Goal: Task Accomplishment & Management: Use online tool/utility

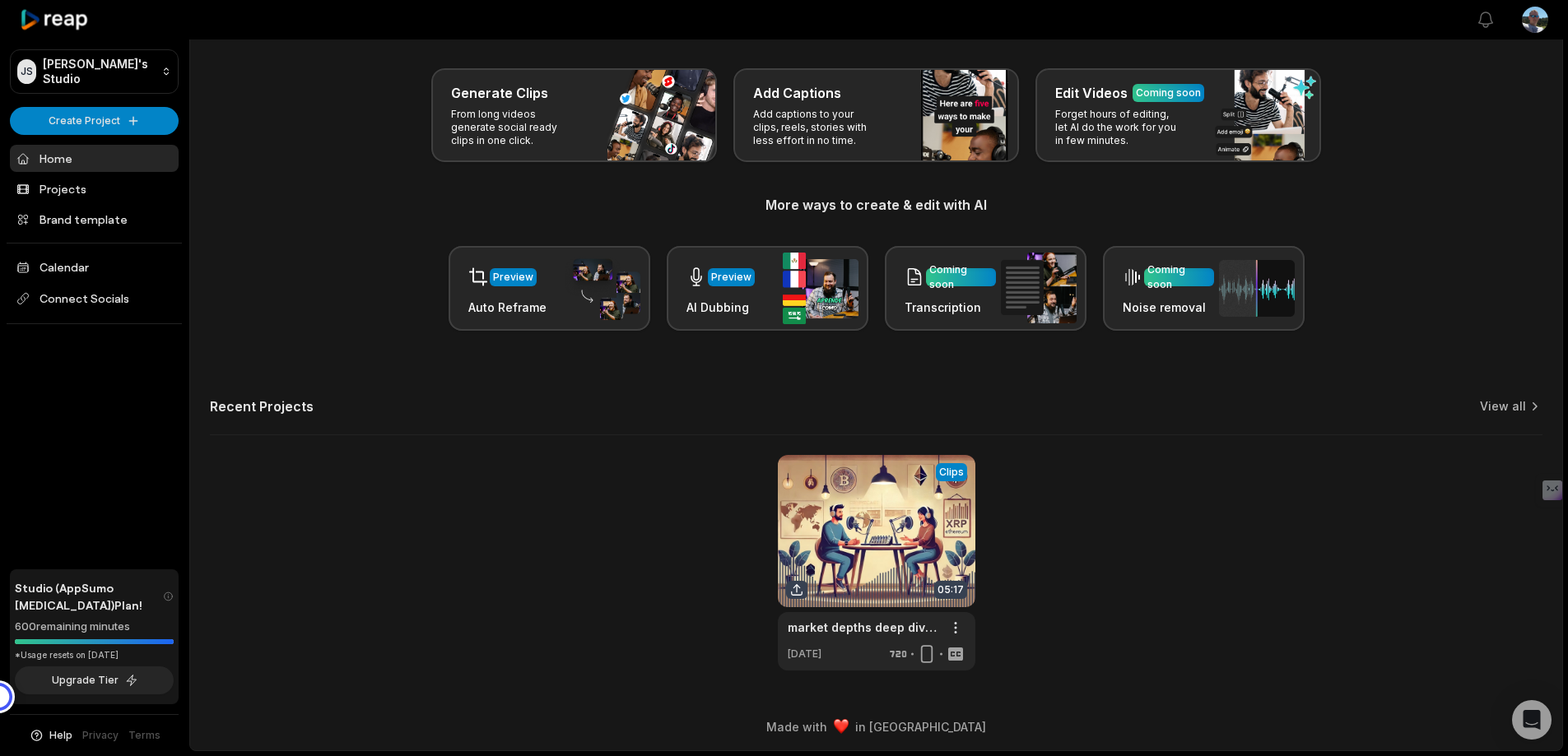
scroll to position [121, 0]
click at [77, 203] on link "Projects" at bounding box center [94, 189] width 169 height 27
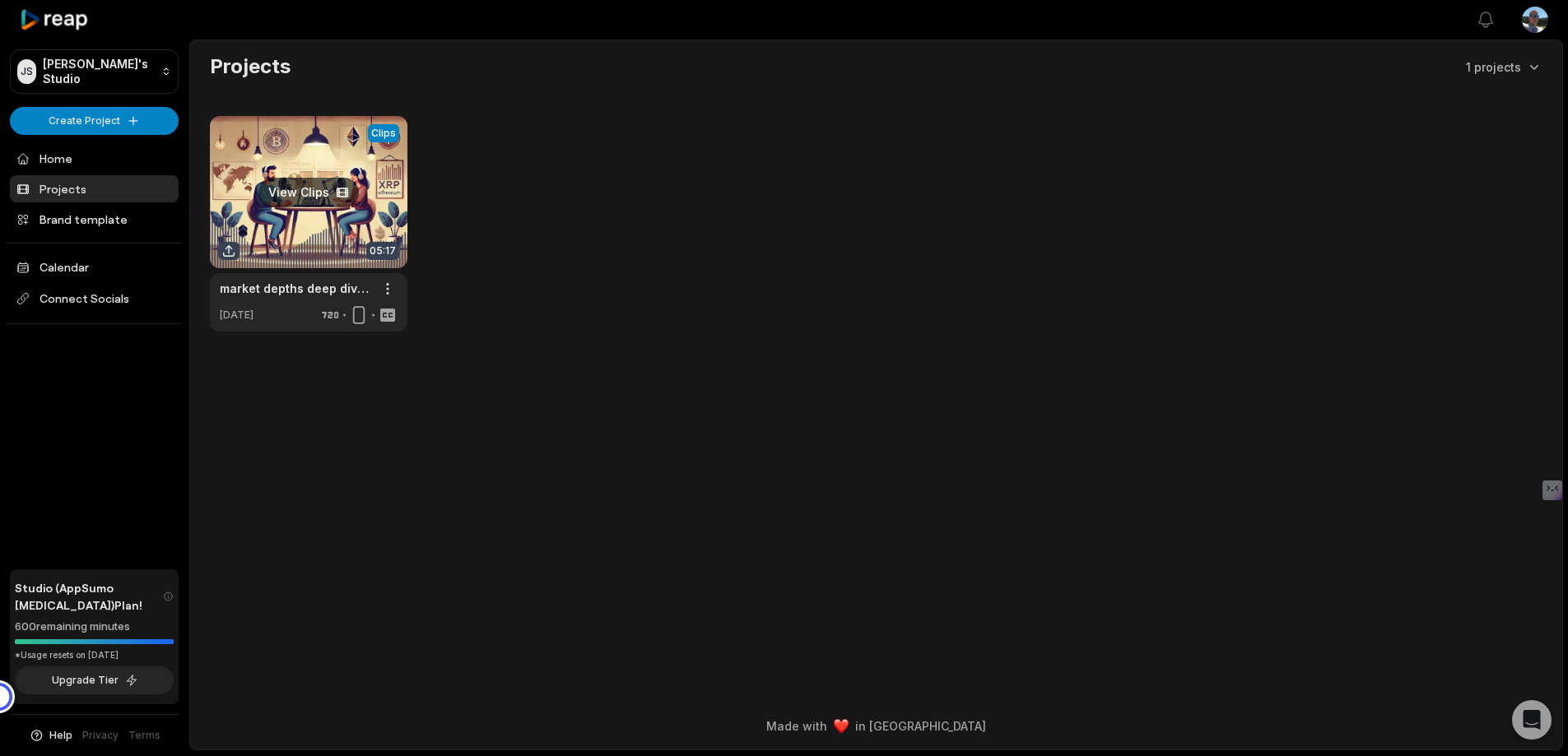
click at [313, 209] on link at bounding box center [308, 224] width 197 height 215
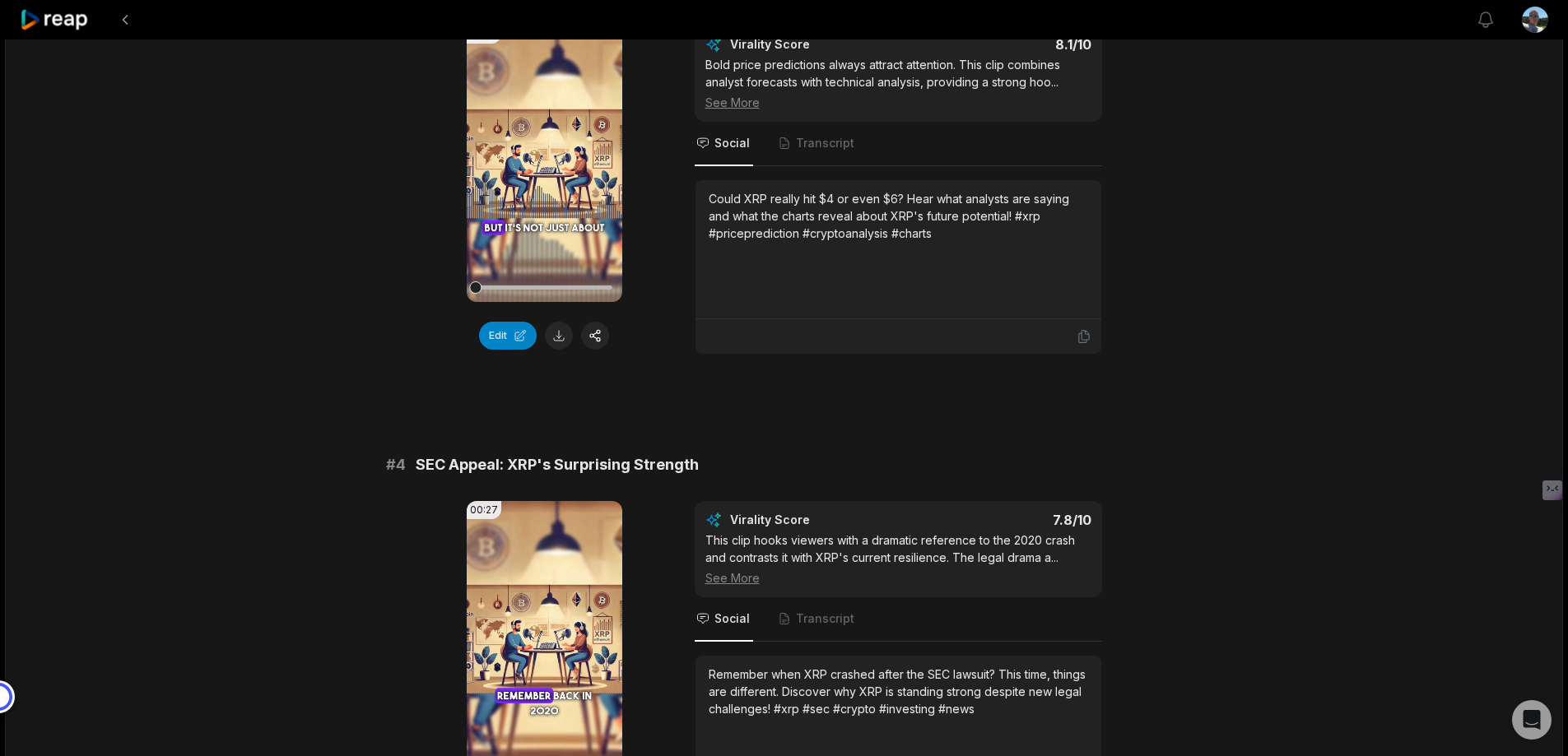
scroll to position [1178, 0]
click at [493, 349] on button "Edit" at bounding box center [507, 334] width 58 height 28
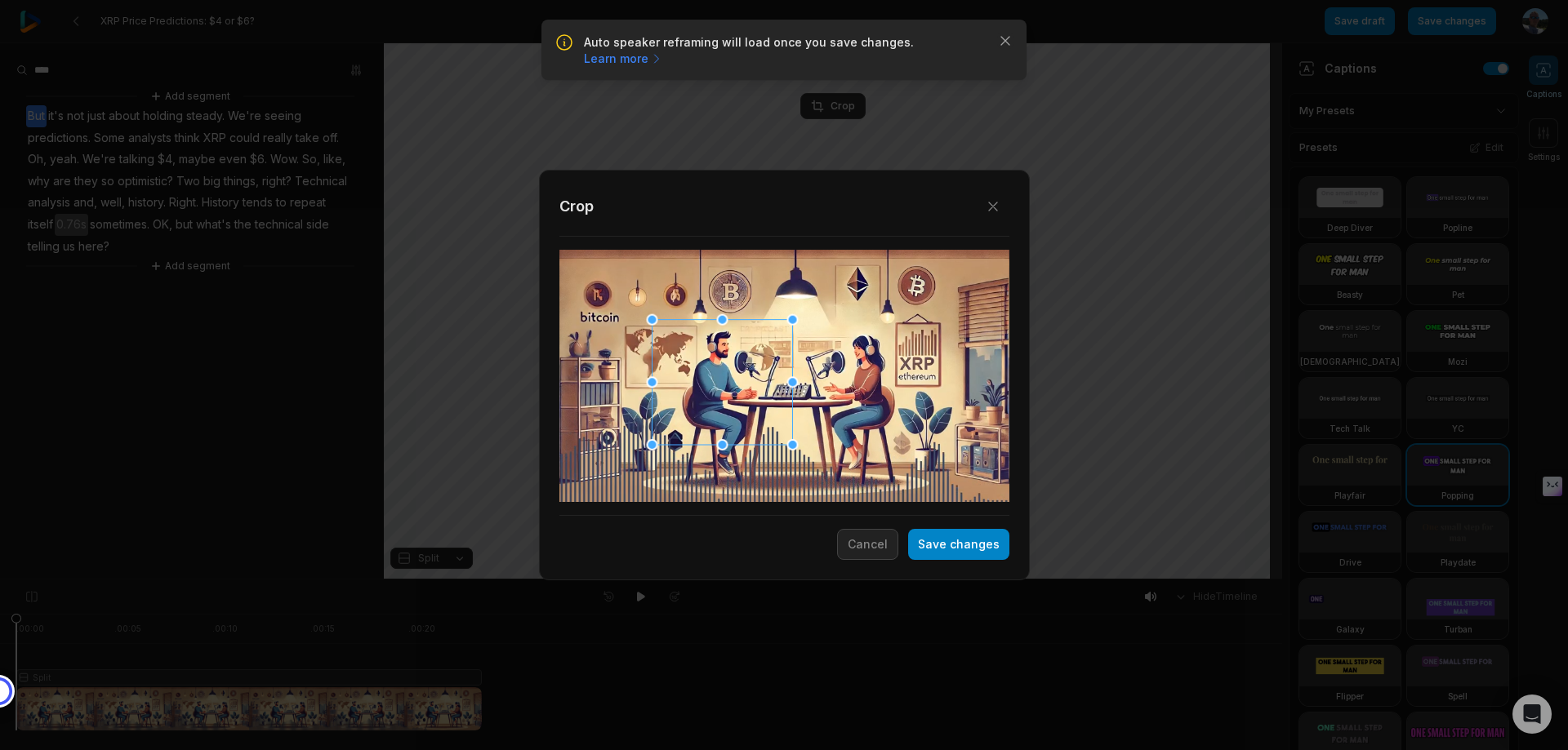
click at [722, 385] on div at bounding box center [719, 382] width 140 height 125
click at [941, 539] on button "Save changes" at bounding box center [958, 545] width 101 height 31
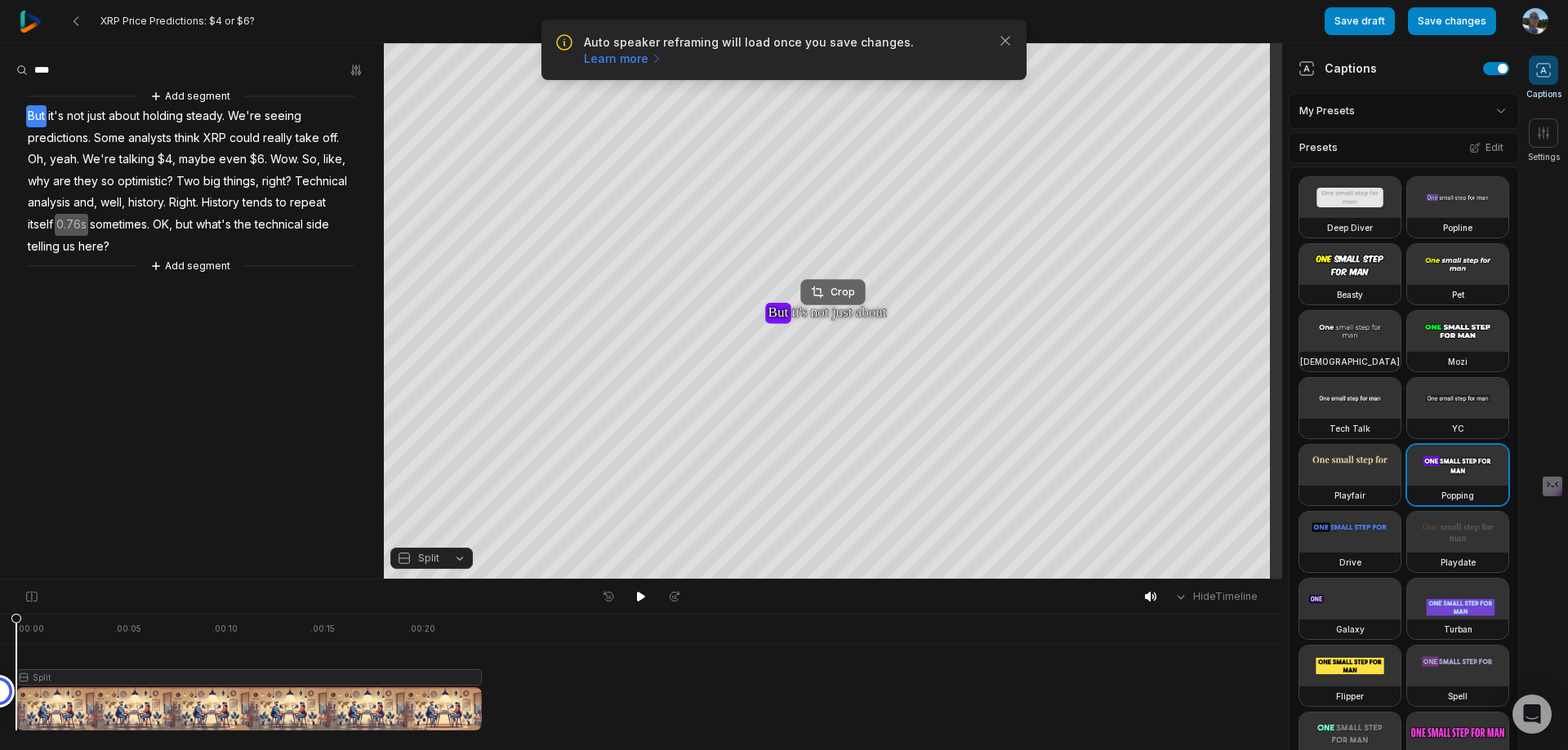
click at [829, 293] on div "Crop" at bounding box center [832, 292] width 44 height 15
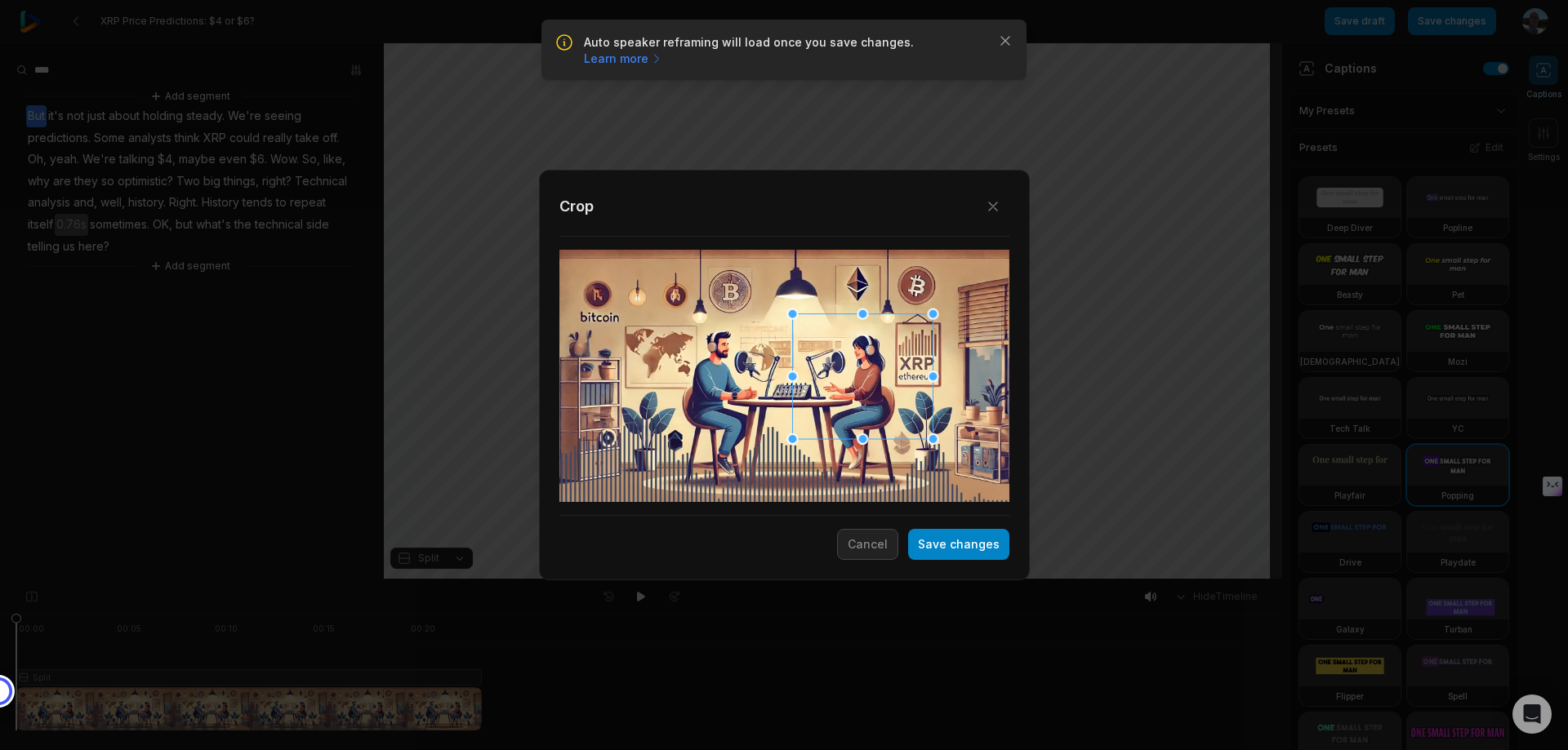
drag, startPoint x: 783, startPoint y: 371, endPoint x: 861, endPoint y: 374, distance: 78.1
click at [861, 374] on div at bounding box center [859, 376] width 140 height 125
click at [931, 552] on button "Save changes" at bounding box center [958, 545] width 101 height 31
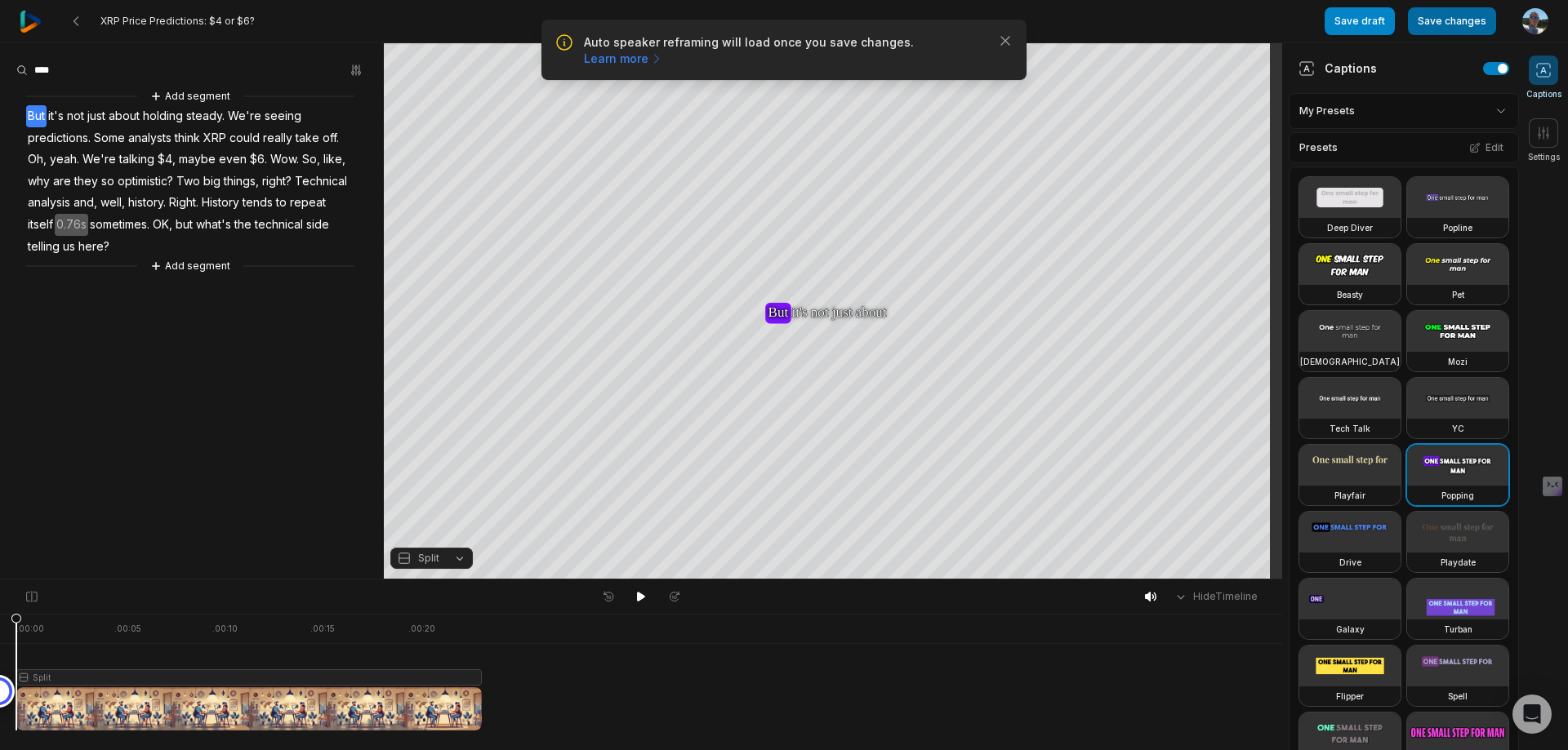
click at [1432, 28] on button "Save changes" at bounding box center [1452, 21] width 88 height 28
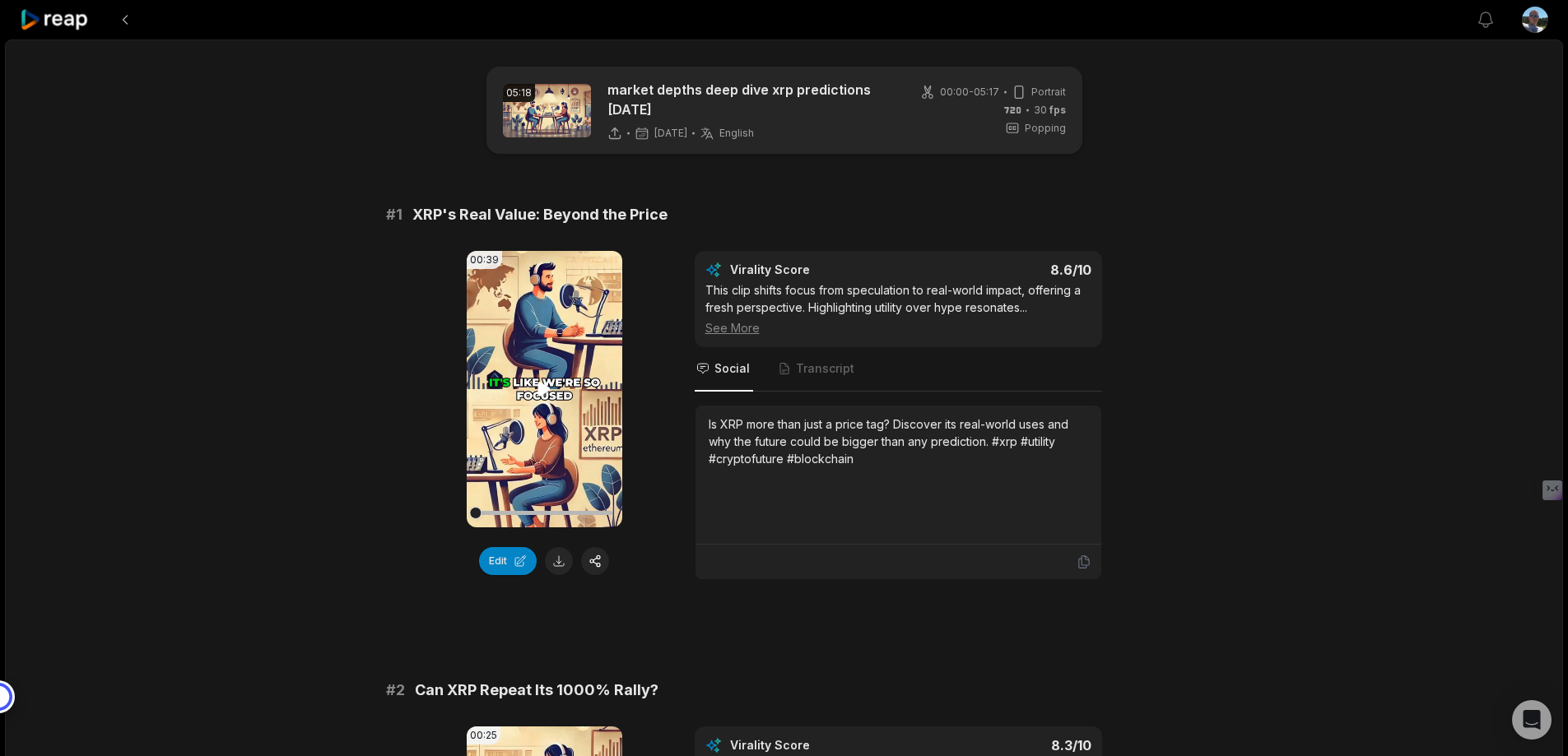
click at [542, 396] on icon at bounding box center [544, 389] width 12 height 14
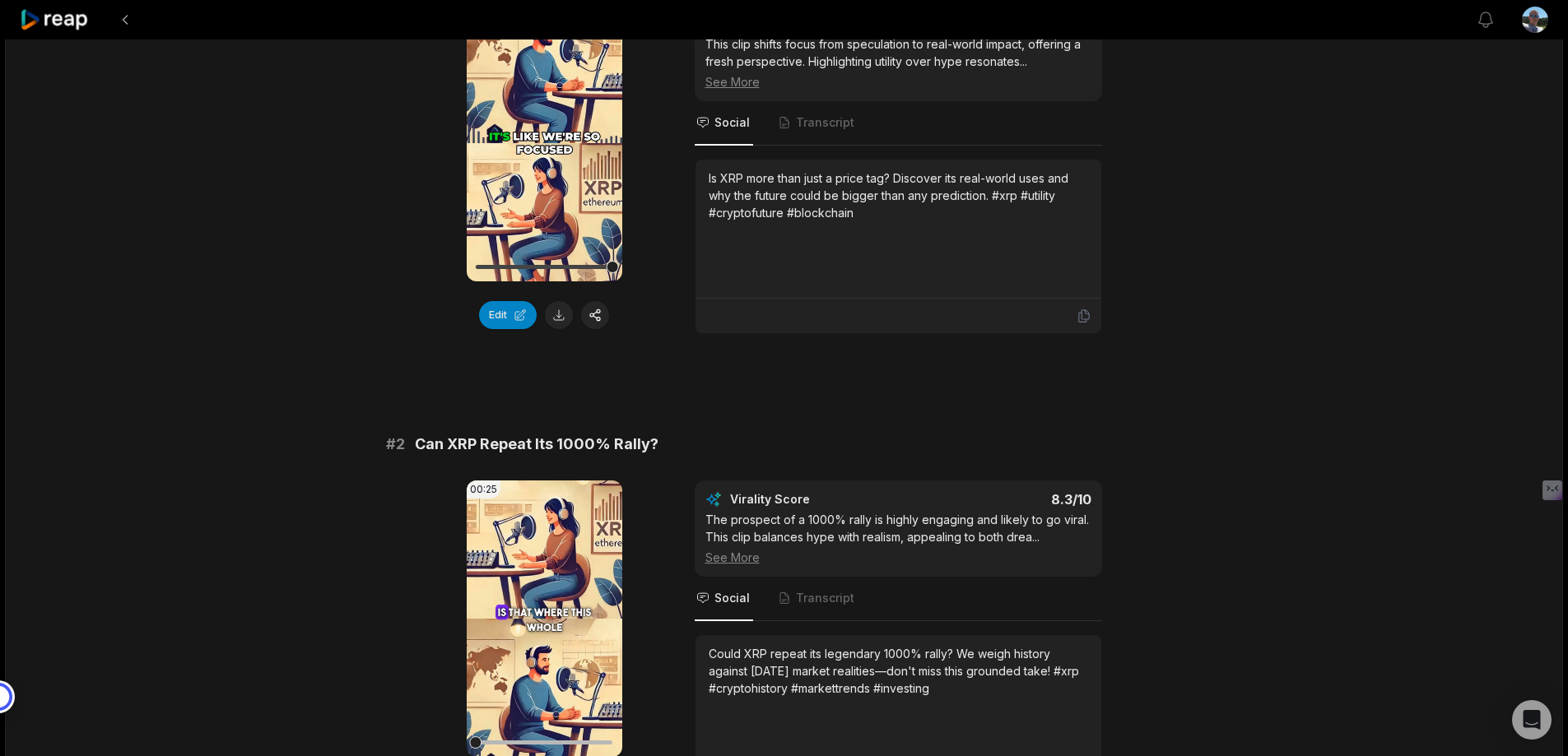
scroll to position [247, 0]
click at [53, 19] on icon at bounding box center [55, 20] width 70 height 22
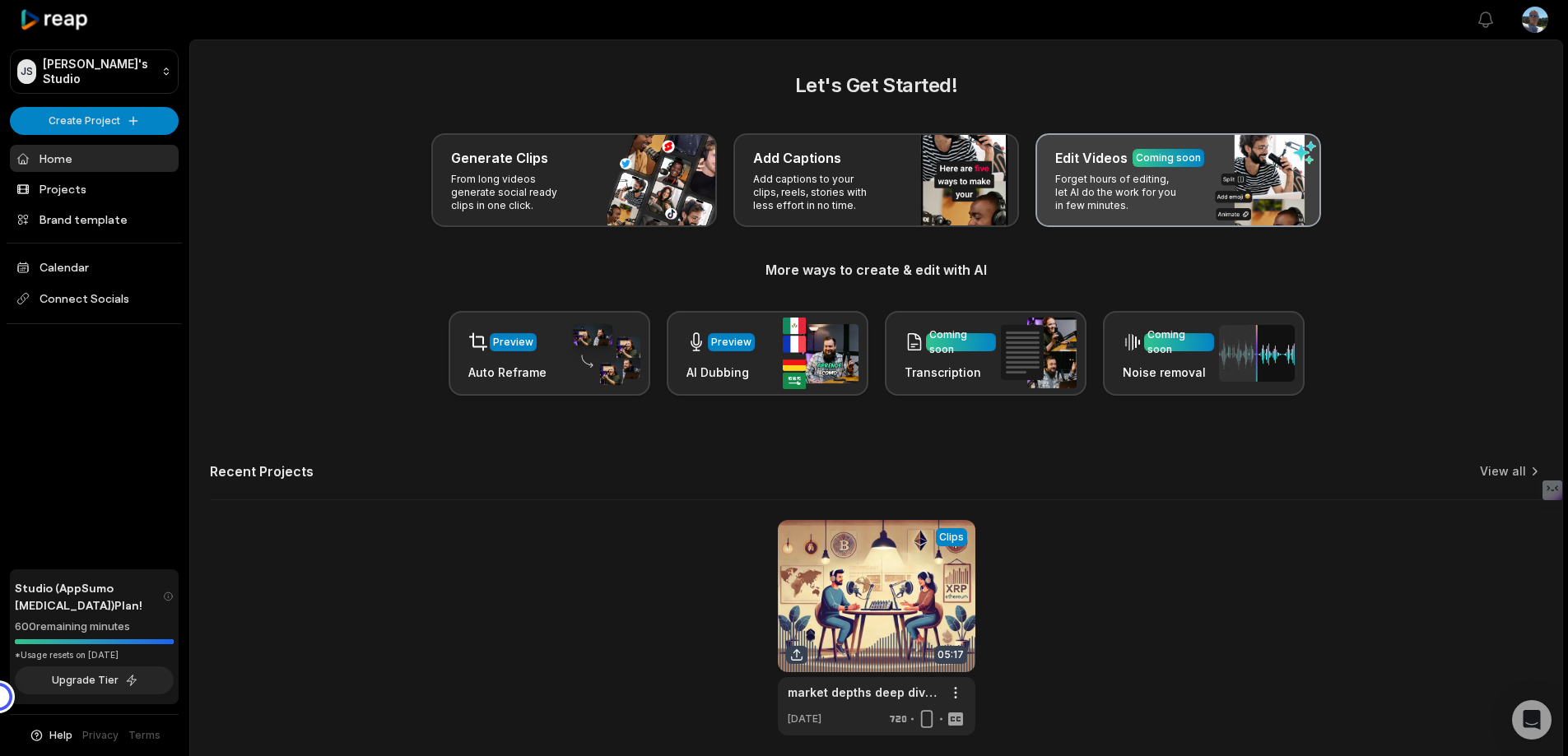
click at [1145, 168] on div "Edit Videos Coming soon" at bounding box center [1178, 159] width 246 height 20
click at [1205, 225] on div "Edit Videos Coming soon Forget hours of editing, let AI do the work for you in …" at bounding box center [1177, 180] width 285 height 93
click at [1204, 225] on div "Edit Videos Coming soon Forget hours of editing, let AI do the work for you in …" at bounding box center [1177, 180] width 285 height 93
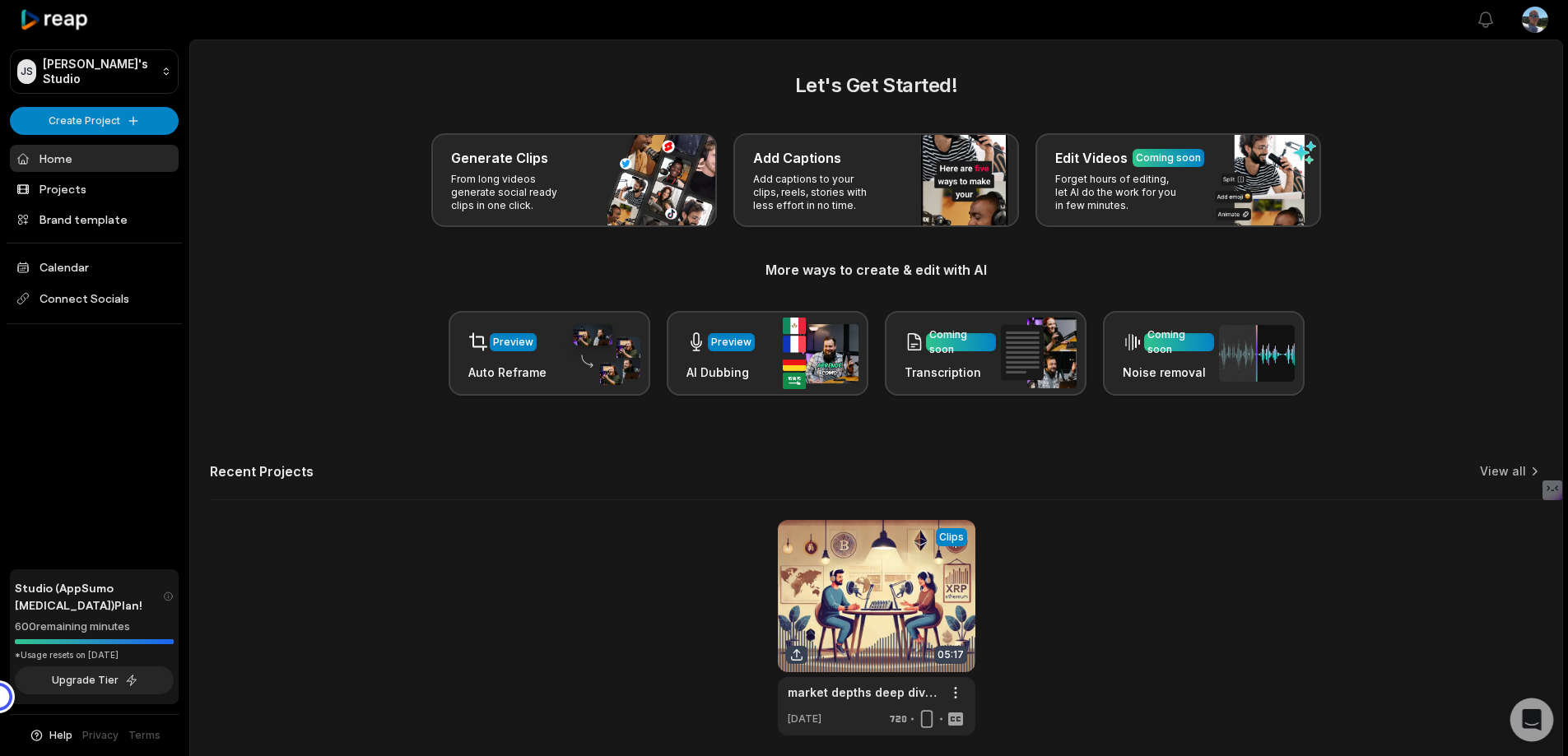
click at [1524, 711] on icon "Open Intercom Messenger" at bounding box center [1531, 719] width 21 height 21
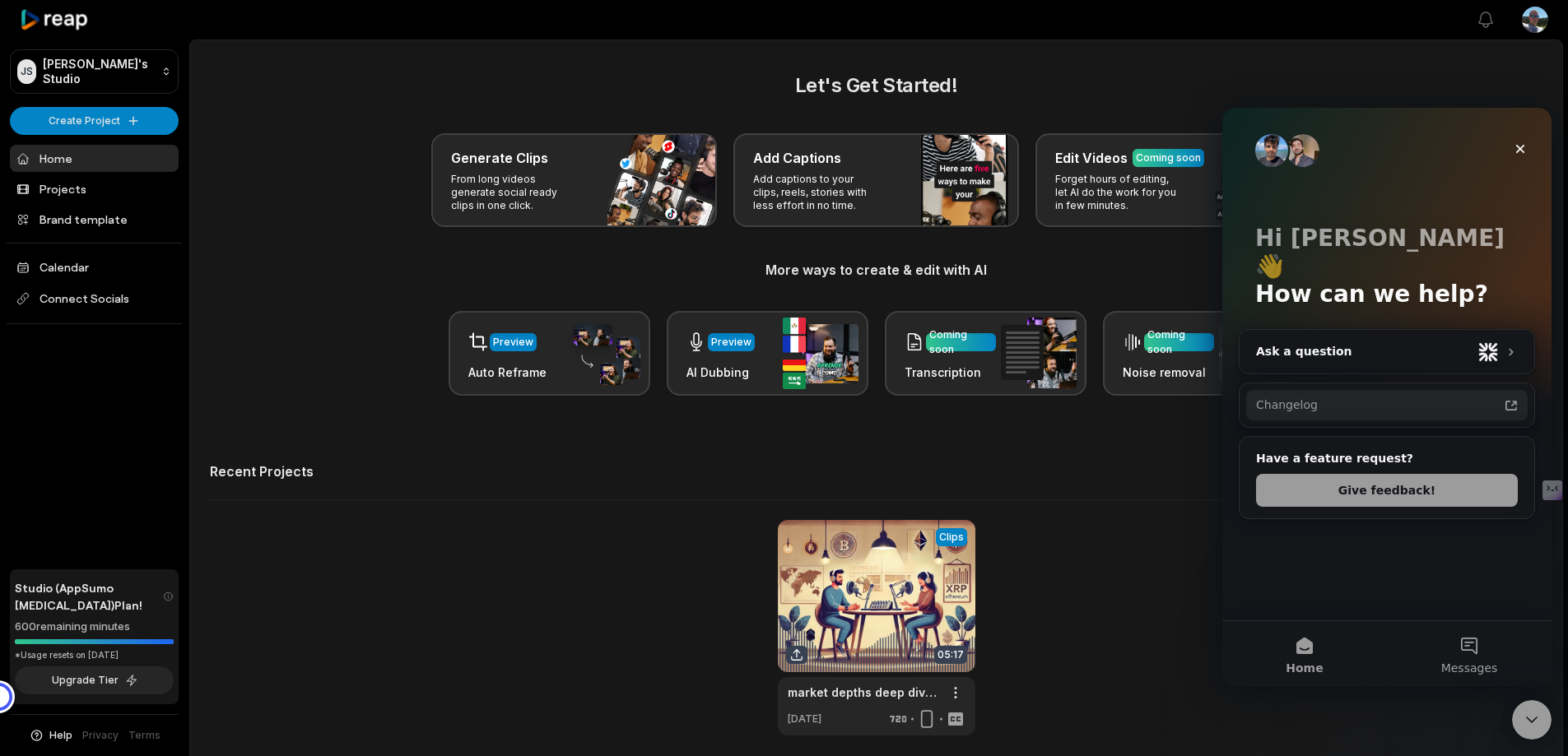
click at [1281, 397] on div "Changelog" at bounding box center [1377, 405] width 242 height 17
click at [1372, 343] on div "Ask a question" at bounding box center [1364, 351] width 215 height 17
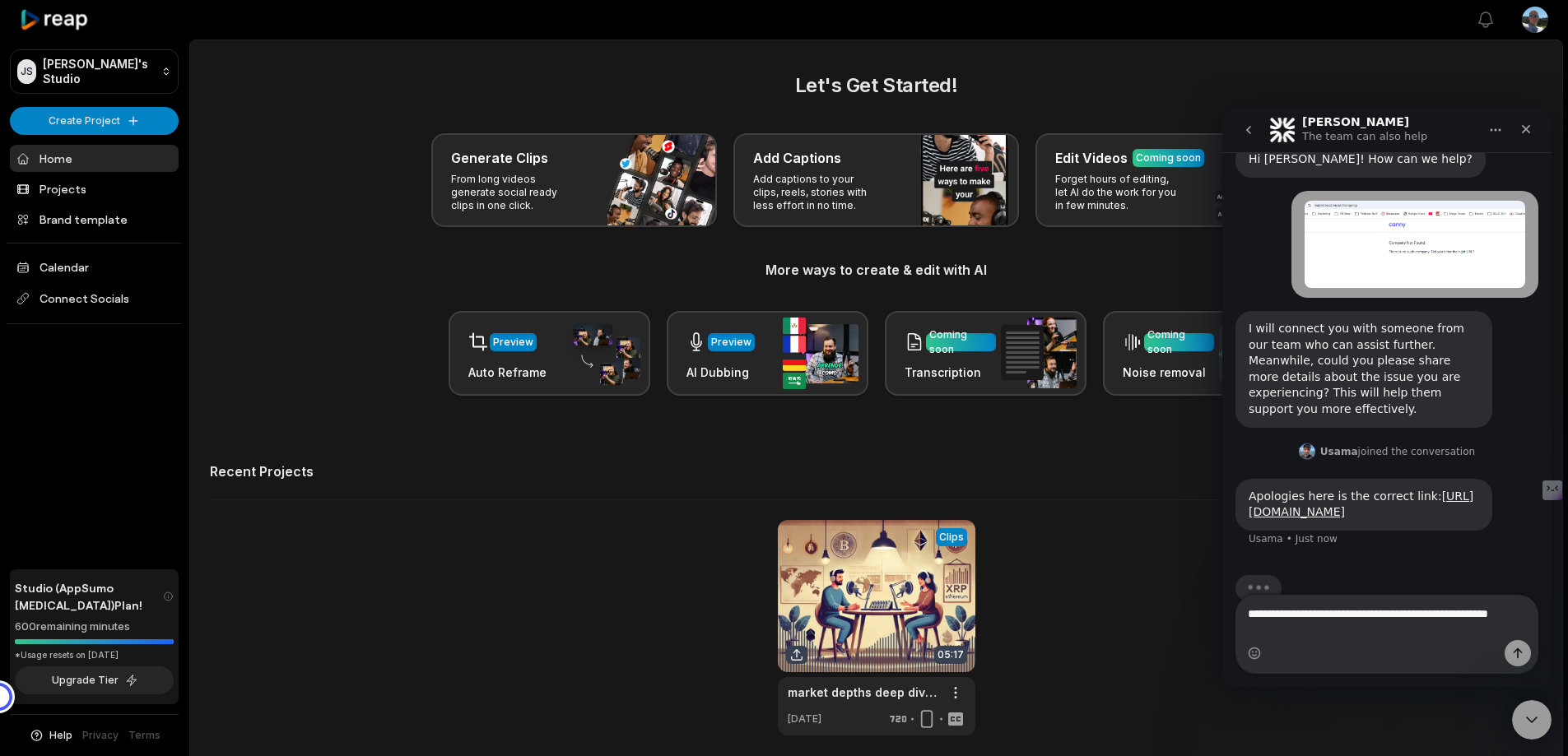
scroll to position [47, 0]
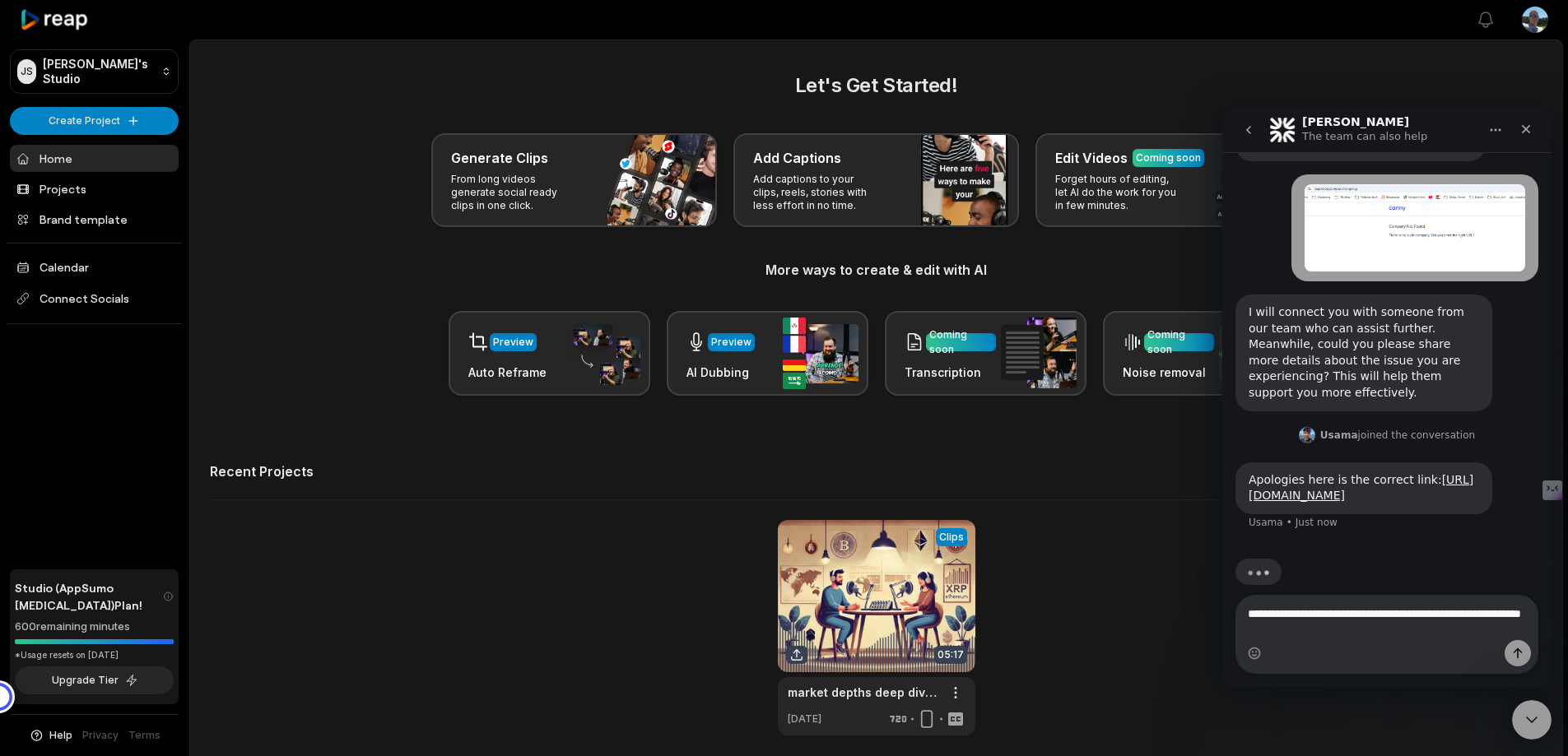
type textarea "**********"
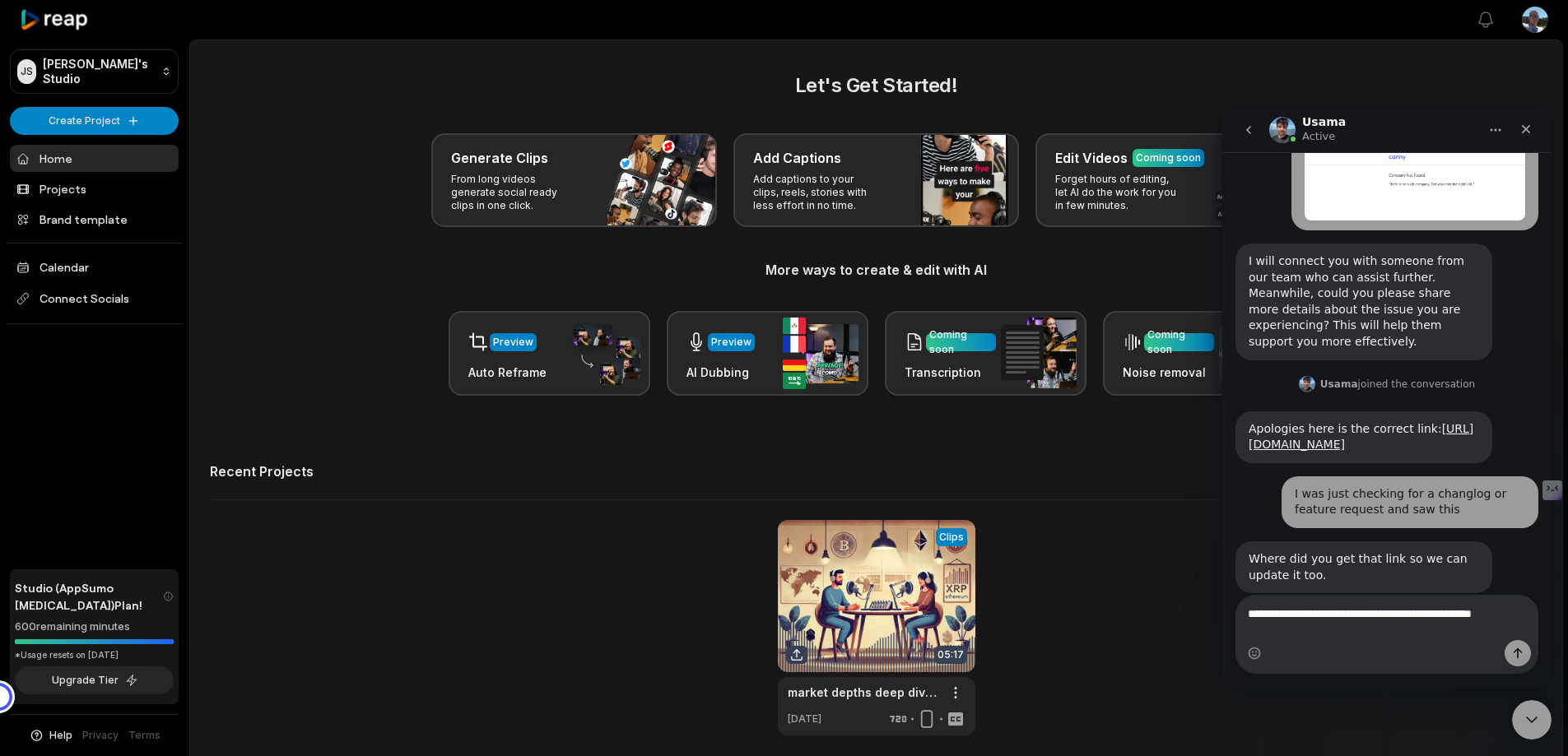
scroll to position [115, 0]
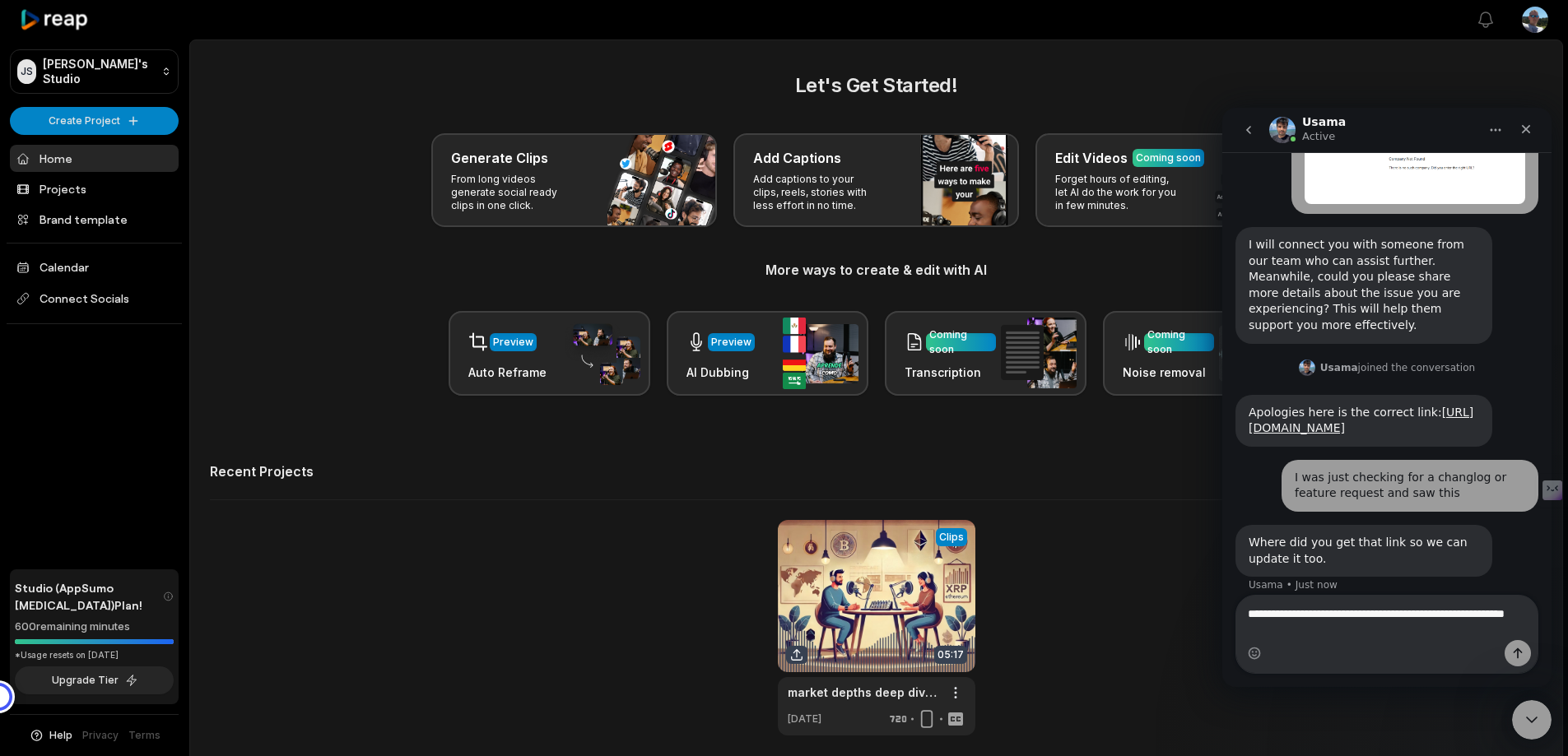
type textarea "**********"
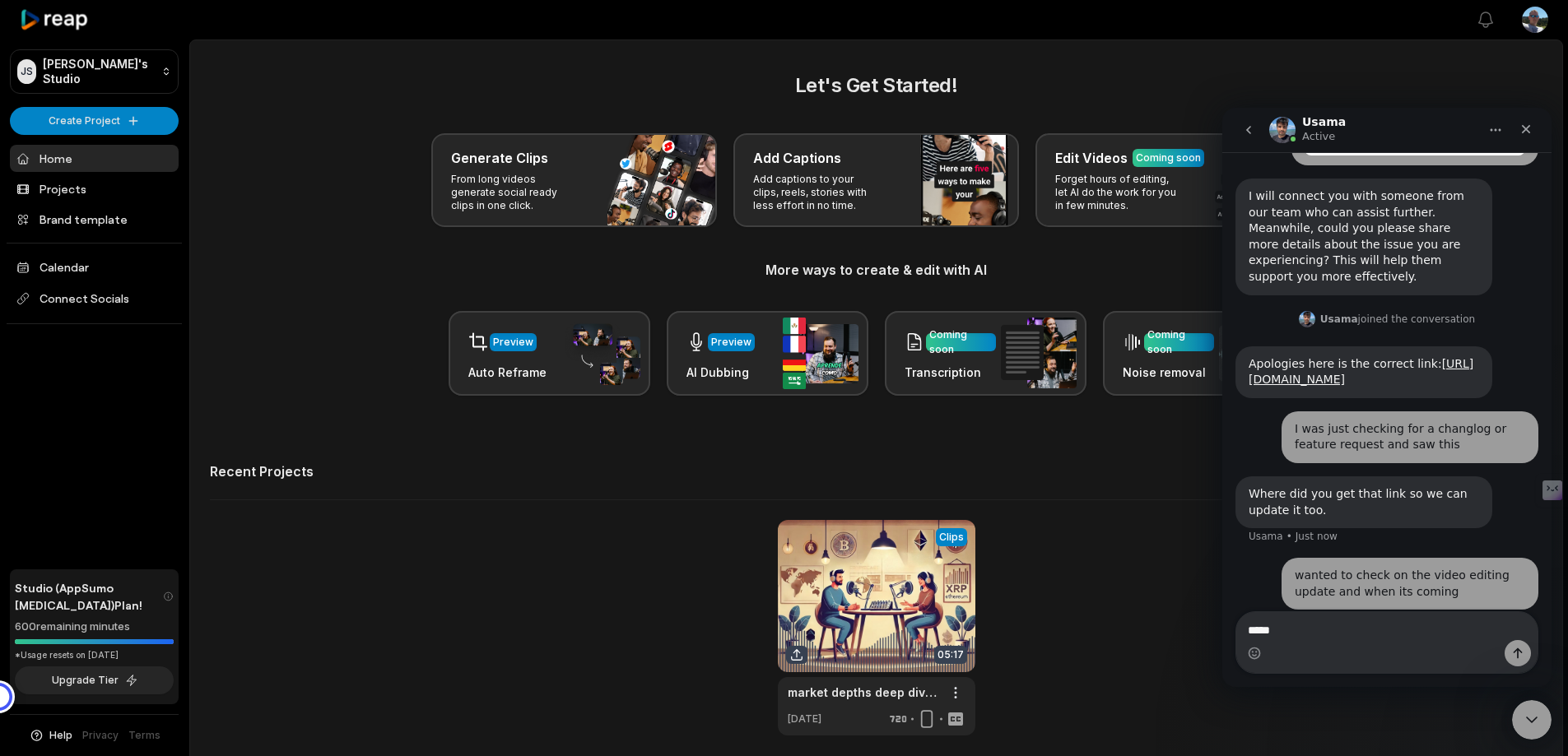
scroll to position [226, 0]
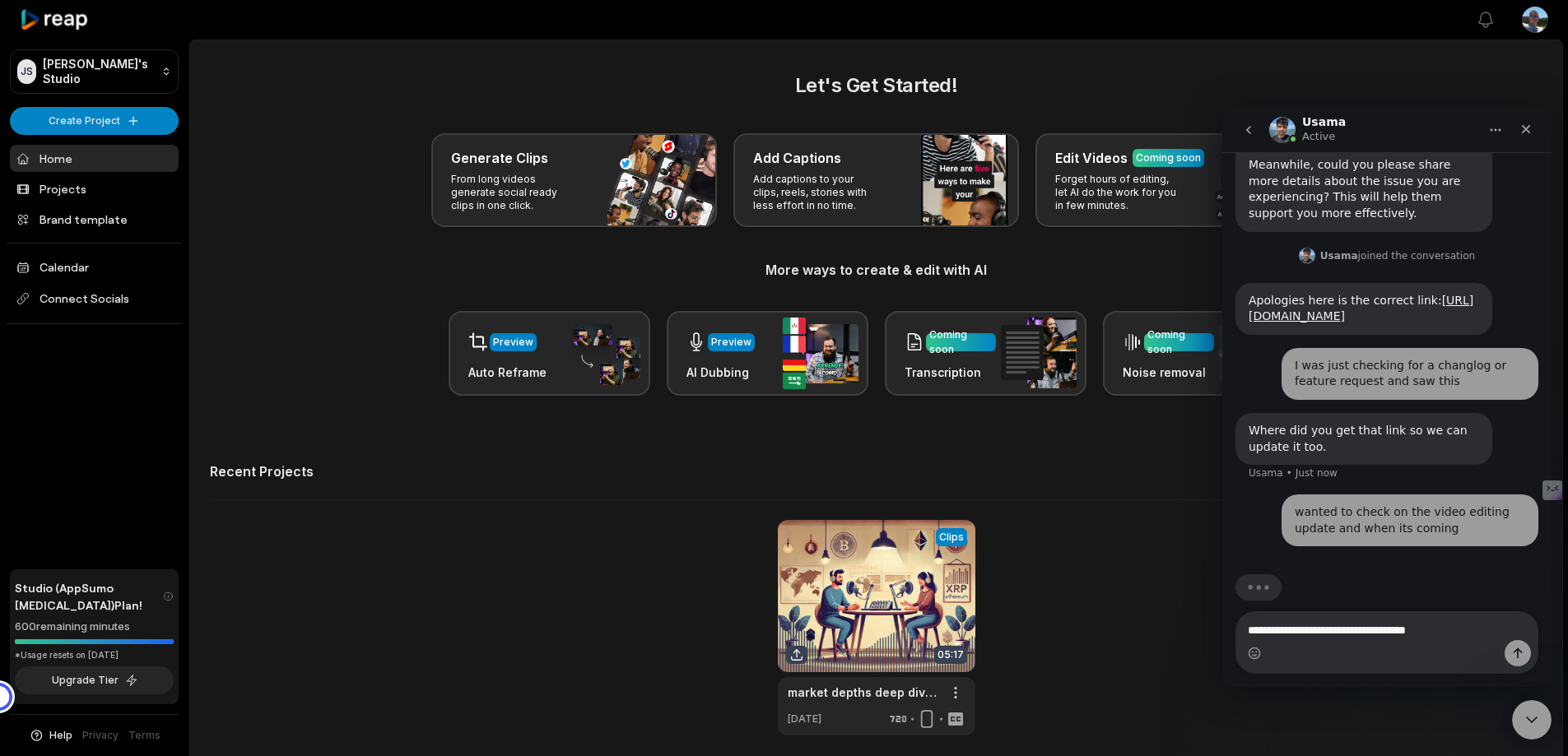
type textarea "**********"
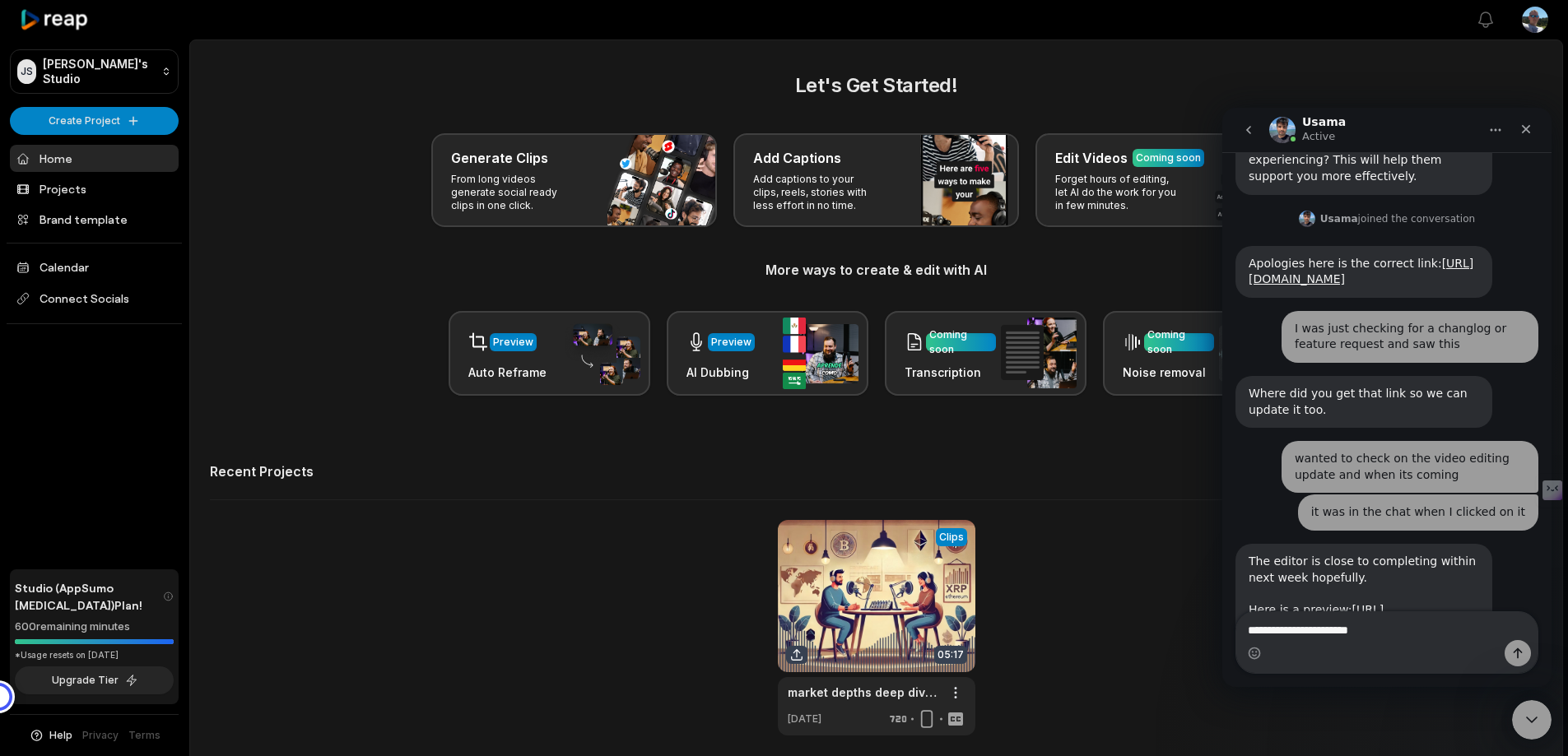
scroll to position [330, 0]
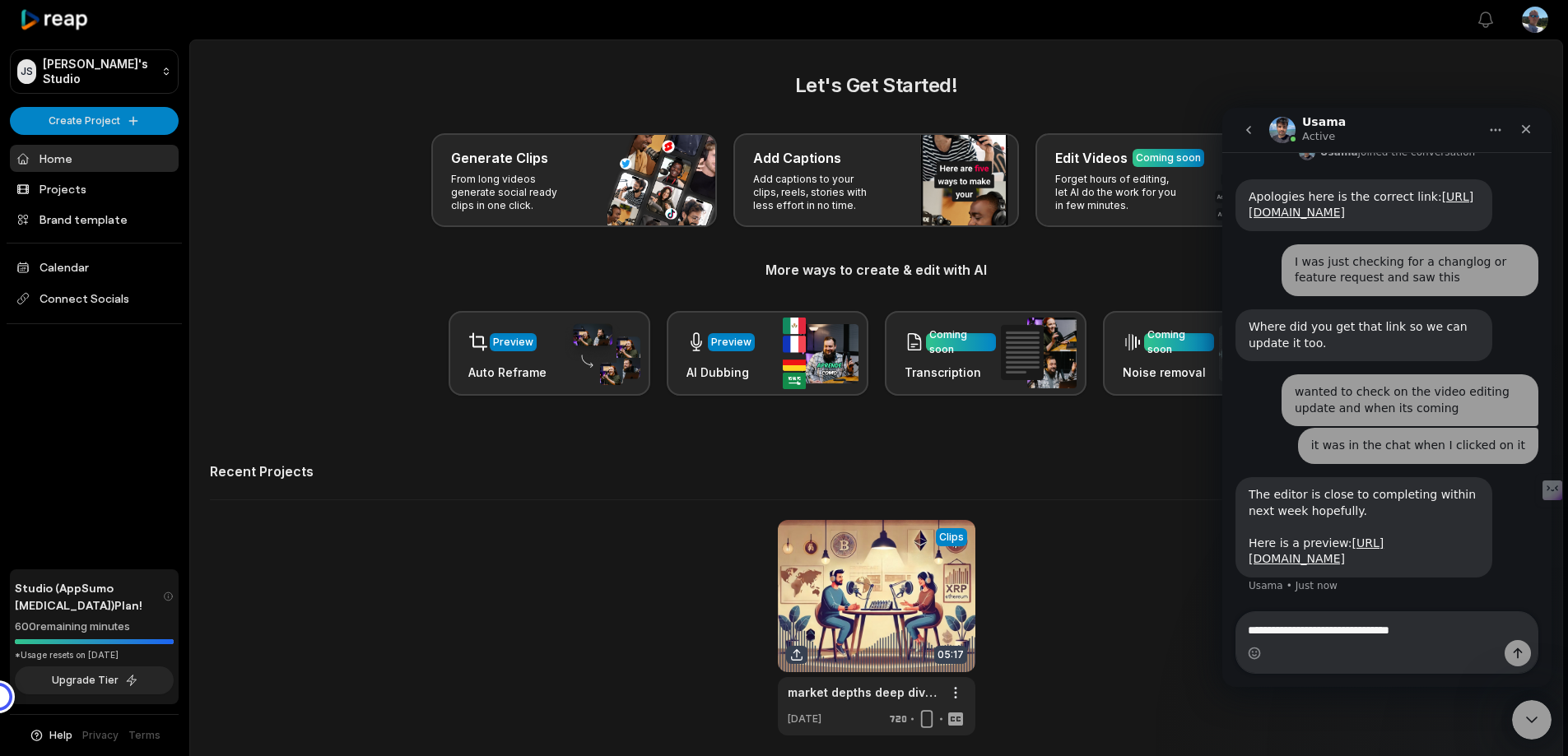
type textarea "**********"
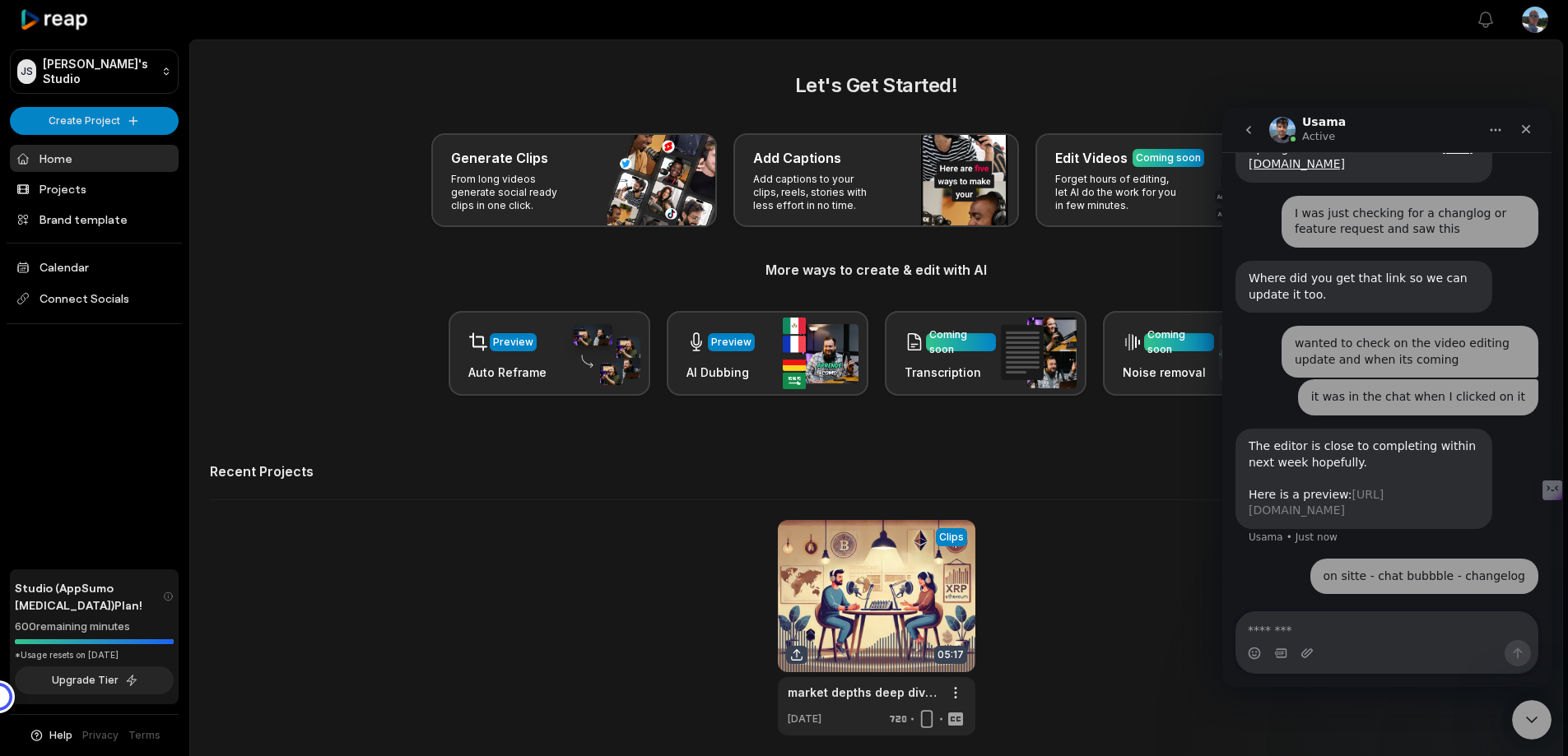
click at [1353, 499] on link "https://drive.google.com/file/d/14yldlQx3WTOofi4UxI4jLn2DwTwidrff/view?usp=shar…" at bounding box center [1316, 502] width 135 height 29
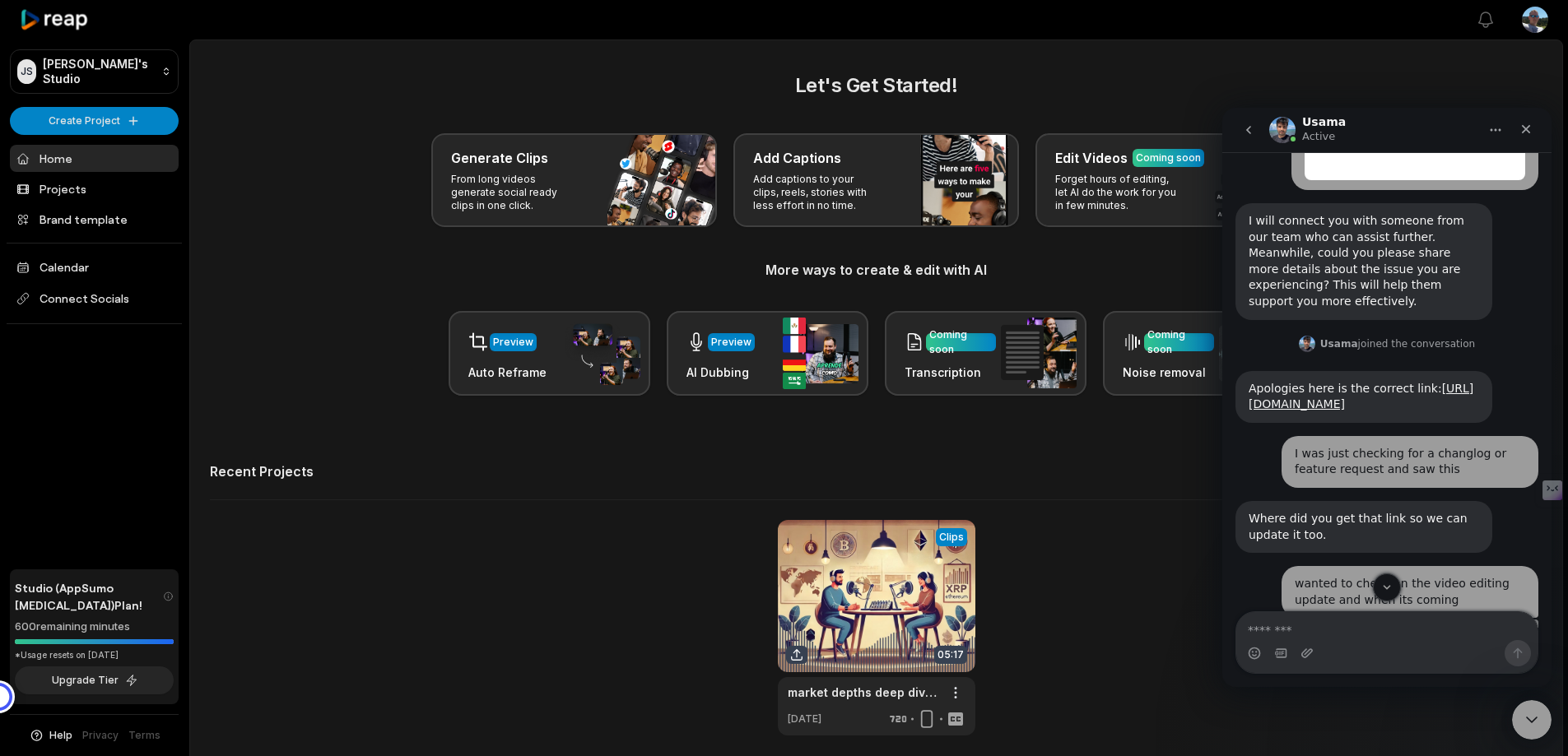
scroll to position [115, 0]
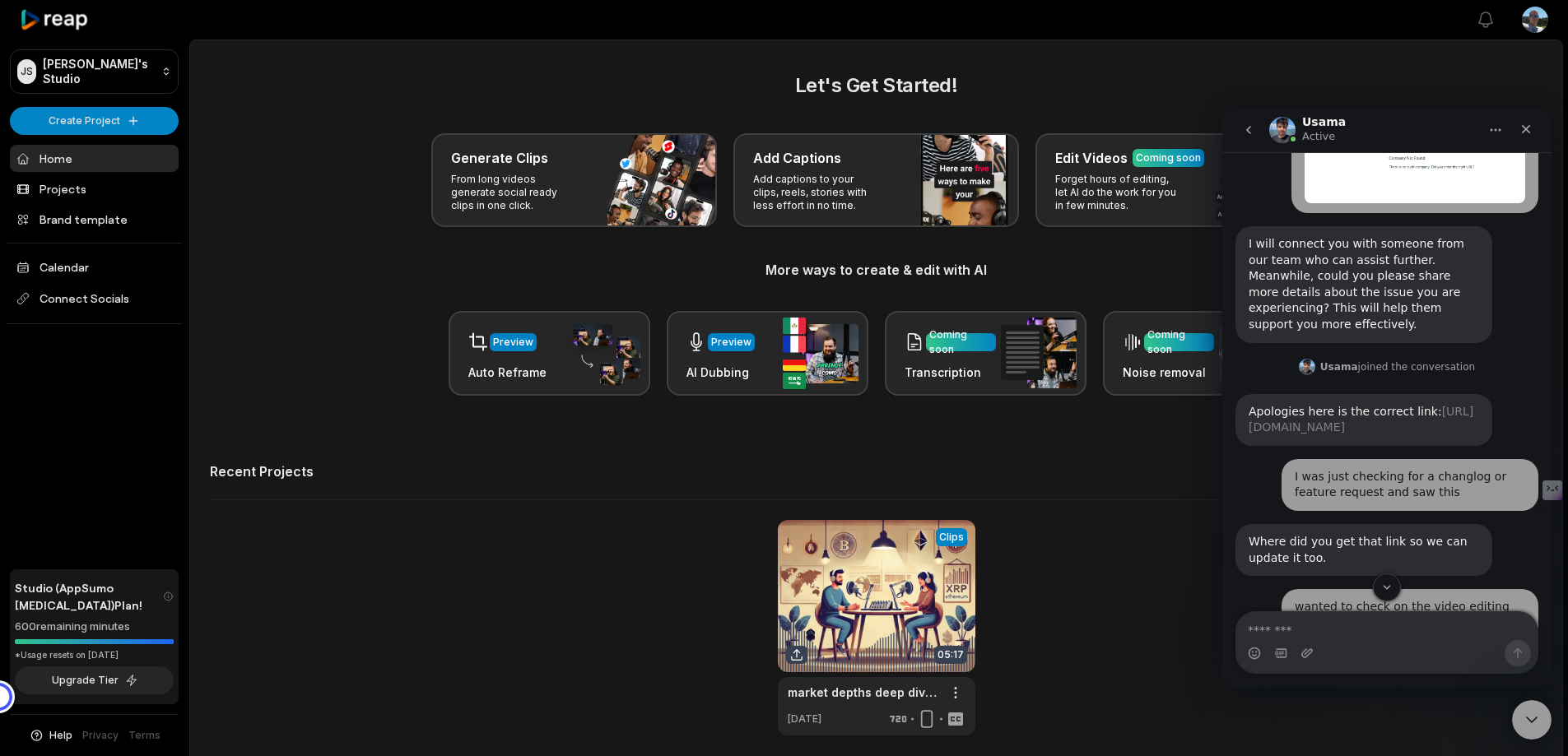
click at [1315, 415] on link "https://reapai.canny.io/" at bounding box center [1361, 420] width 225 height 29
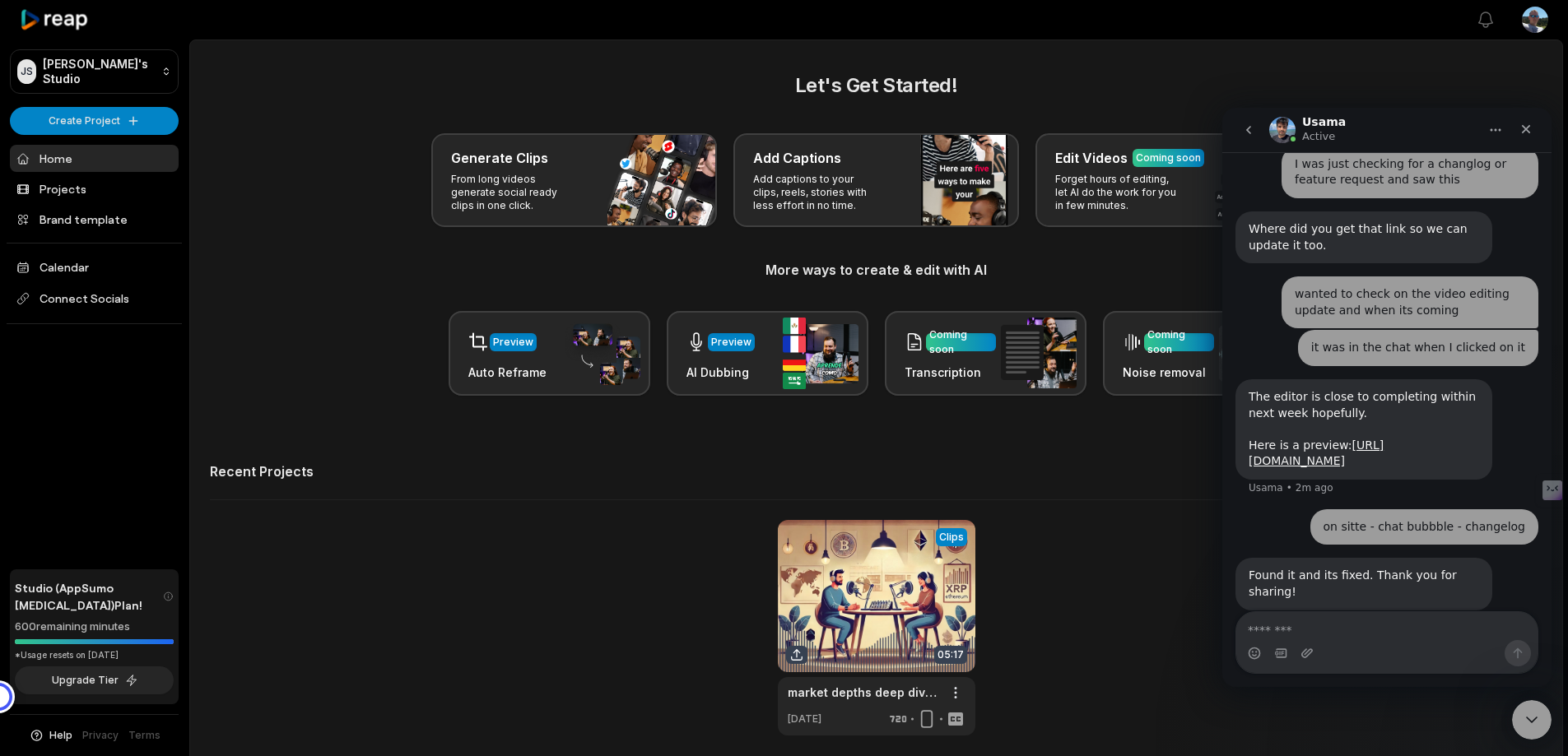
scroll to position [461, 0]
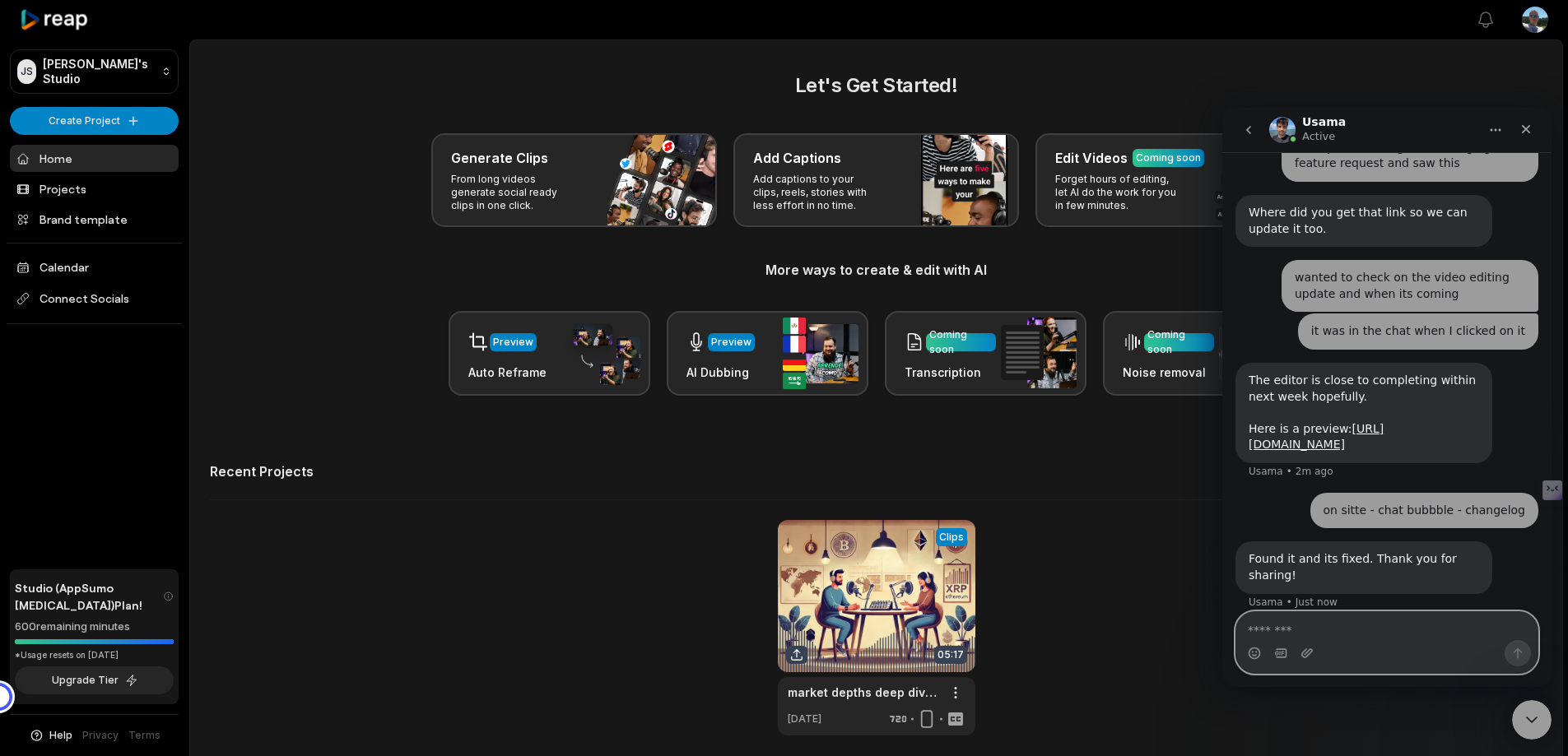
click at [1319, 632] on textarea "Message…" at bounding box center [1386, 626] width 302 height 28
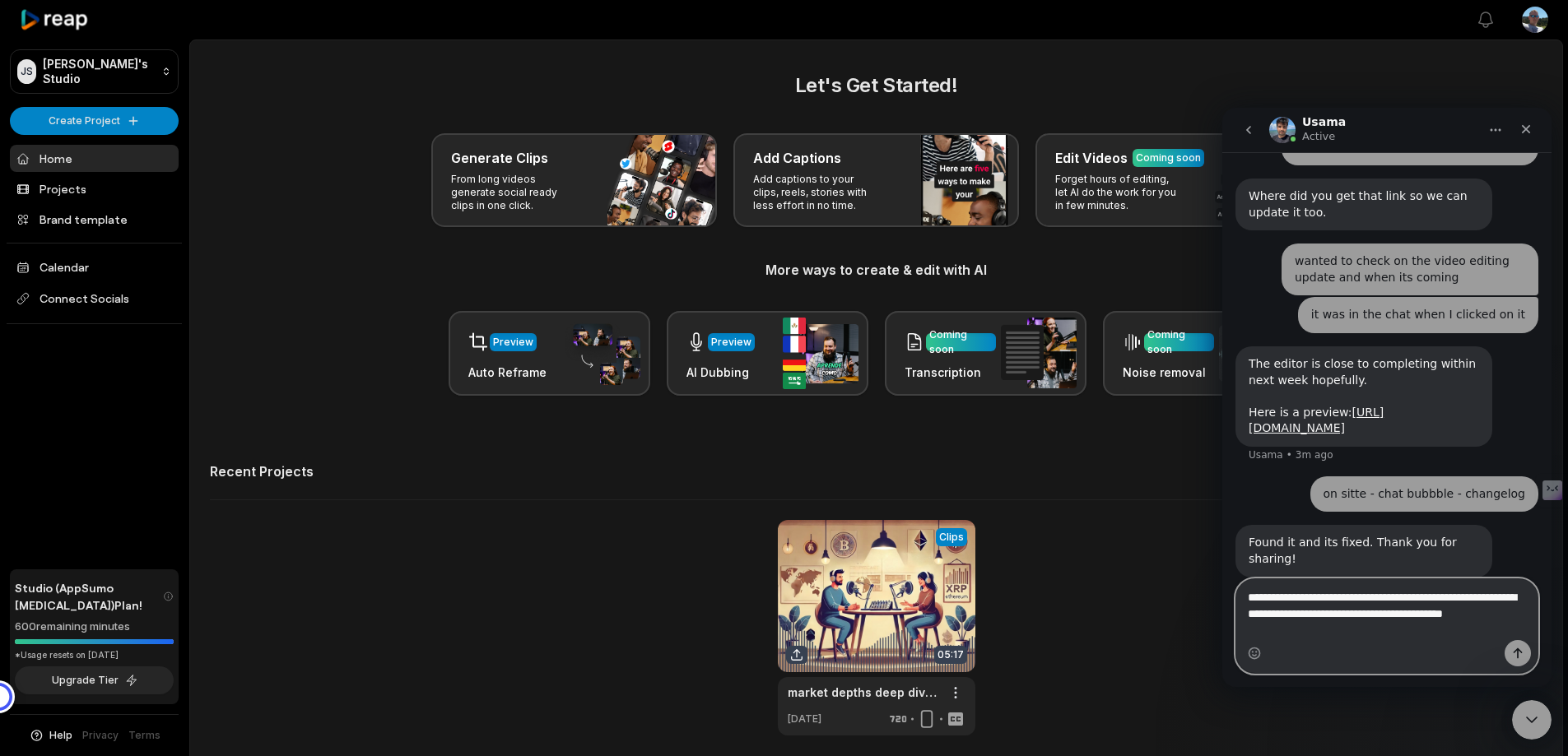
scroll to position [494, 0]
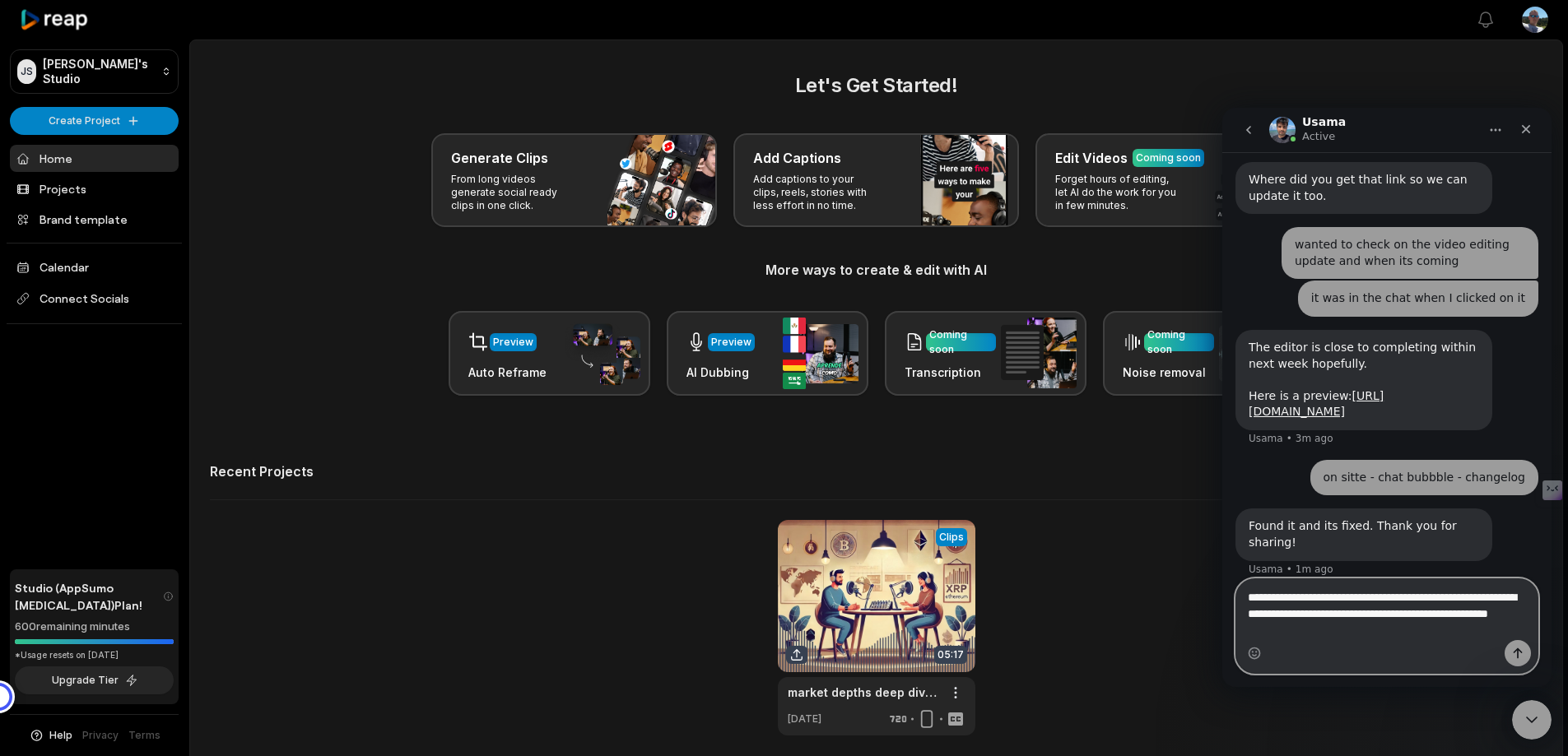
click at [1509, 613] on textarea "**********" at bounding box center [1386, 609] width 302 height 60
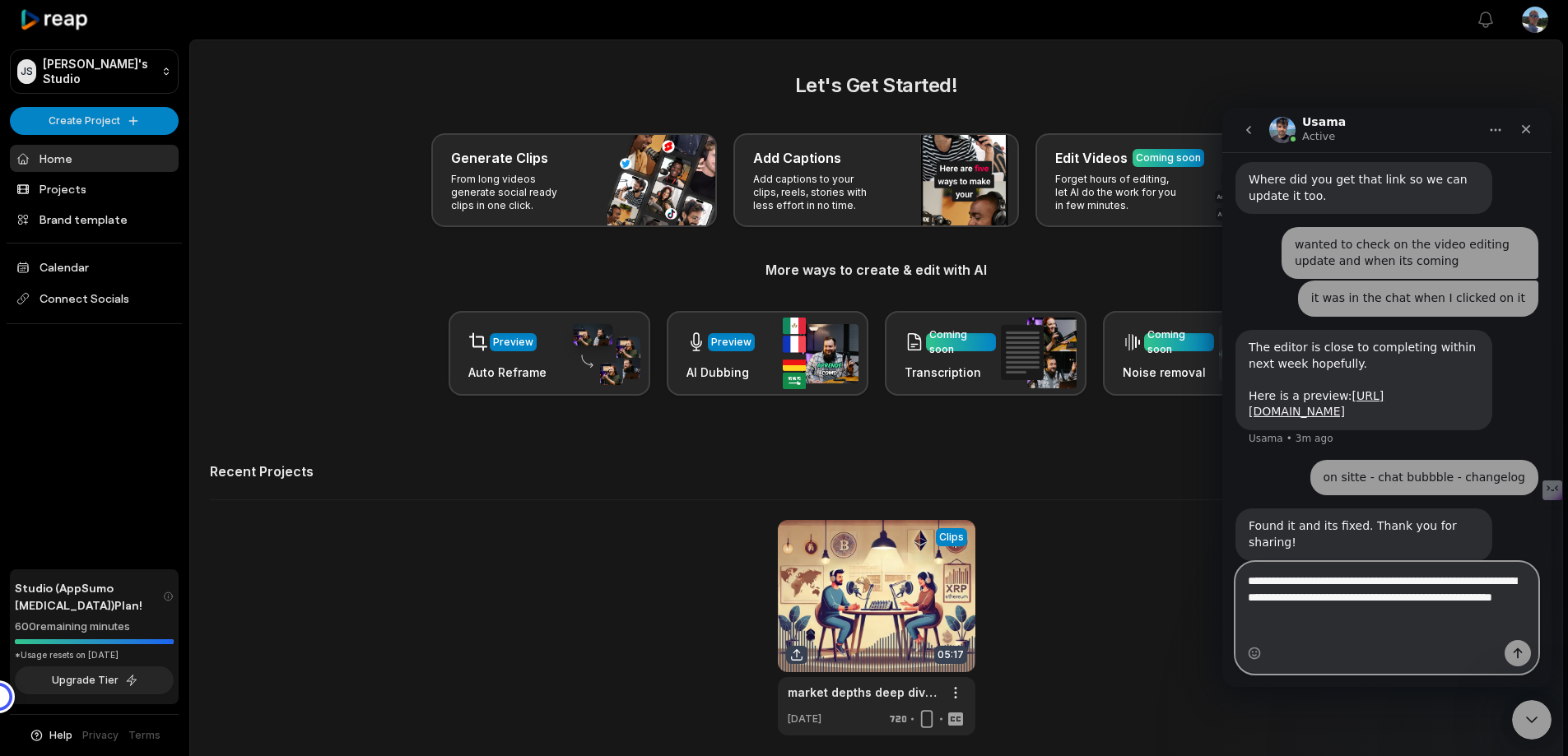
click at [1318, 623] on textarea "**********" at bounding box center [1386, 593] width 302 height 60
type textarea "**********"
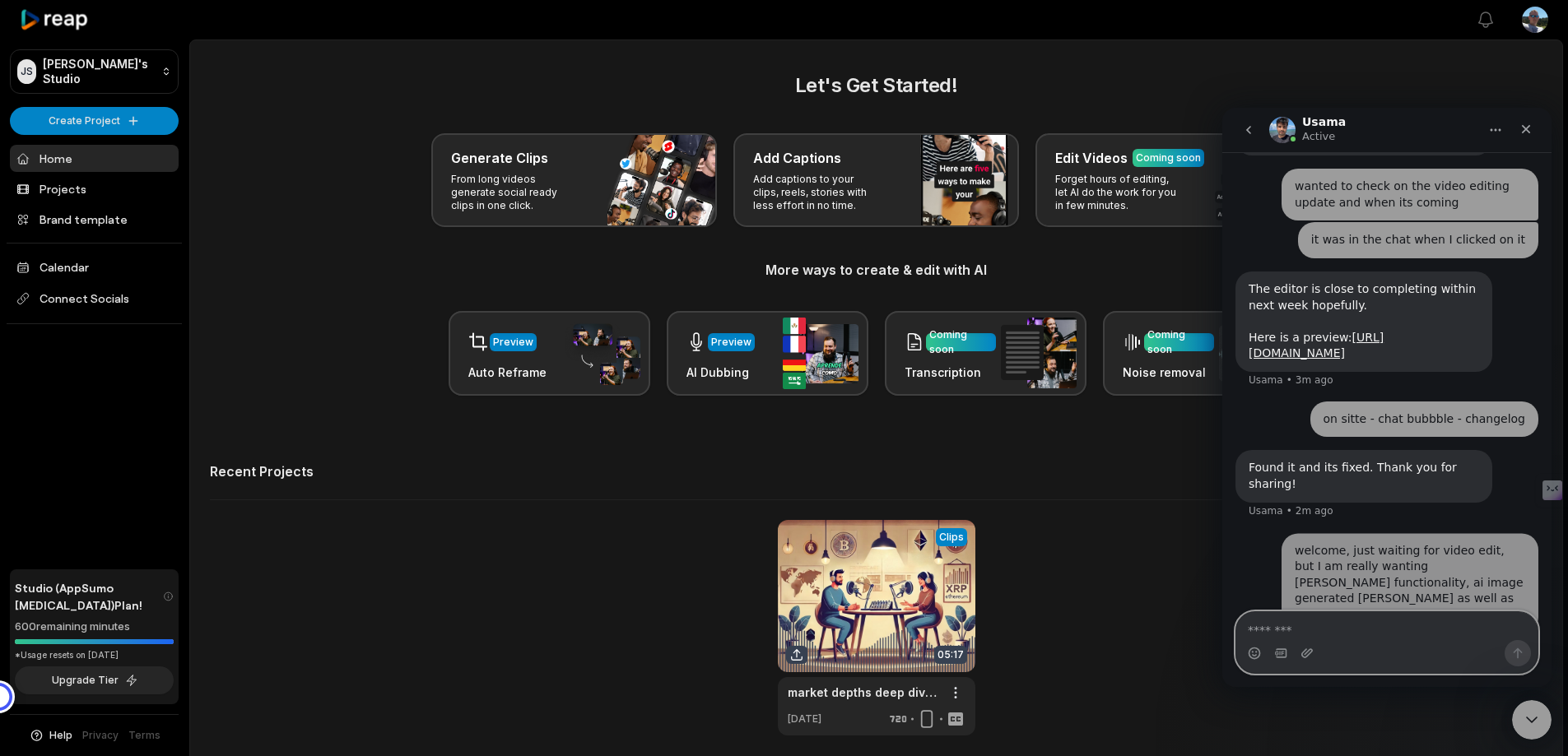
scroll to position [558, 0]
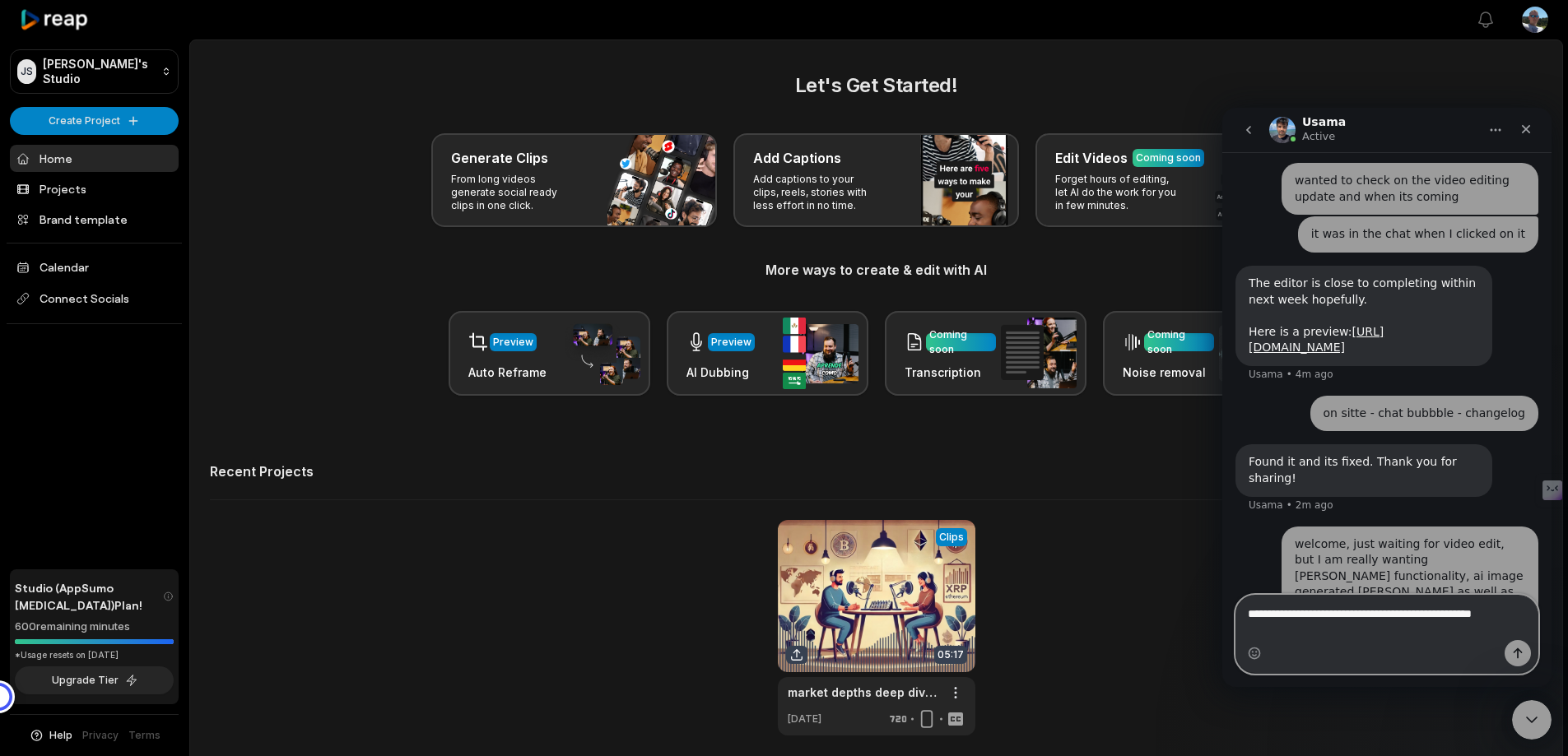
type textarea "**********"
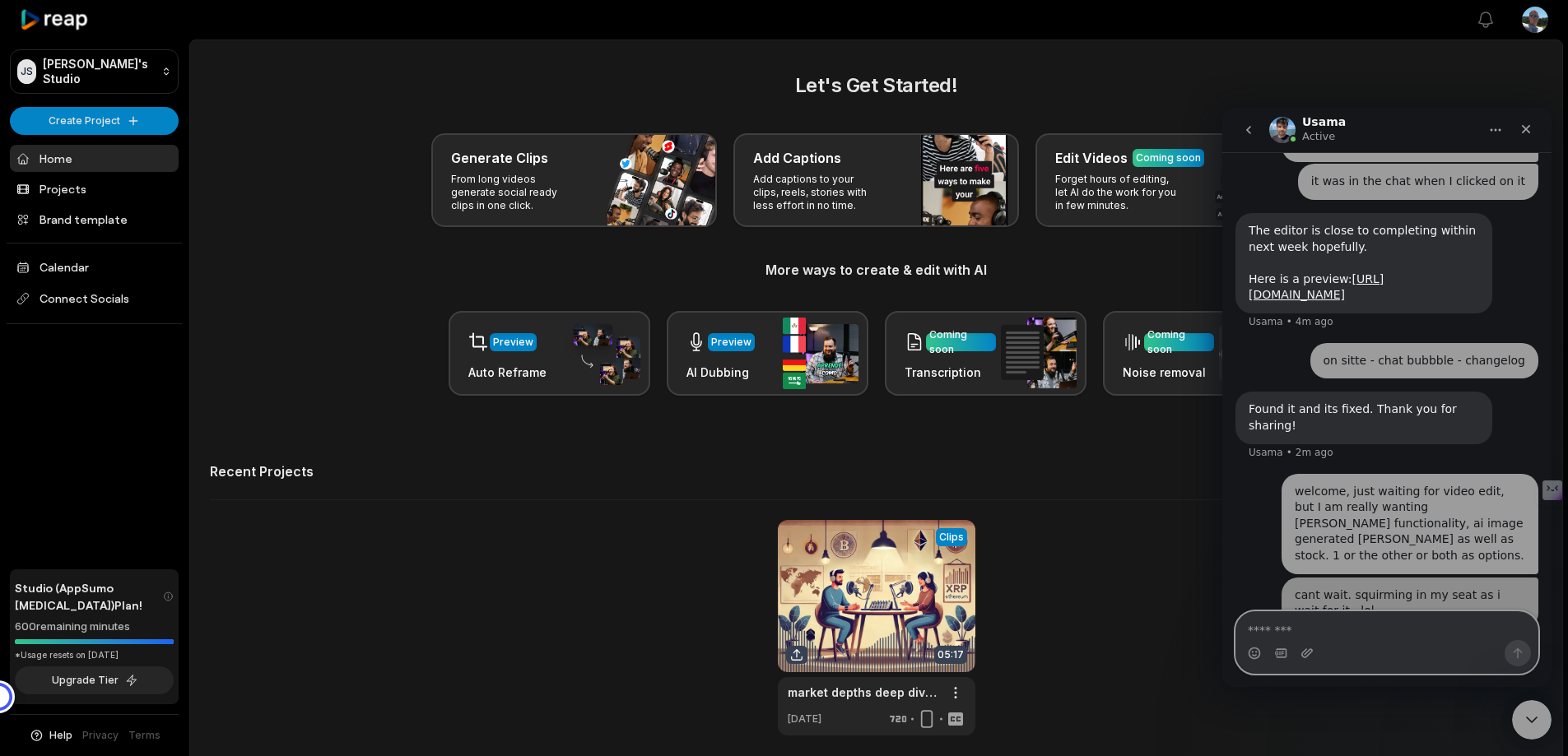
scroll to position [612, 0]
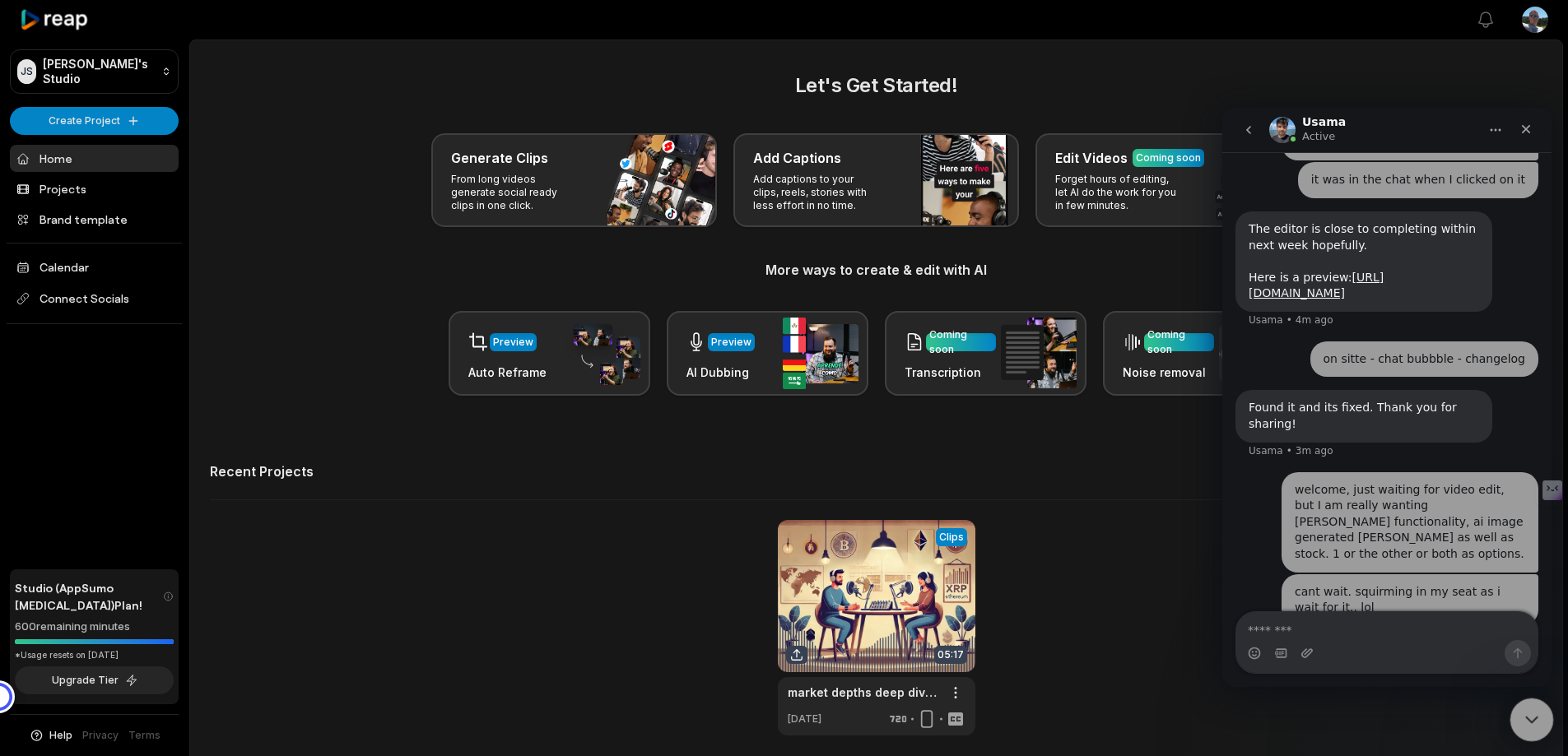
drag, startPoint x: 1522, startPoint y: 711, endPoint x: 3045, endPoint y: 1437, distance: 1687.2
click at [1533, 737] on html at bounding box center [1529, 717] width 39 height 39
drag, startPoint x: 1524, startPoint y: 705, endPoint x: 3075, endPoint y: 1419, distance: 1707.5
click at [1522, 702] on div "Close Intercom Messenger" at bounding box center [1529, 717] width 39 height 39
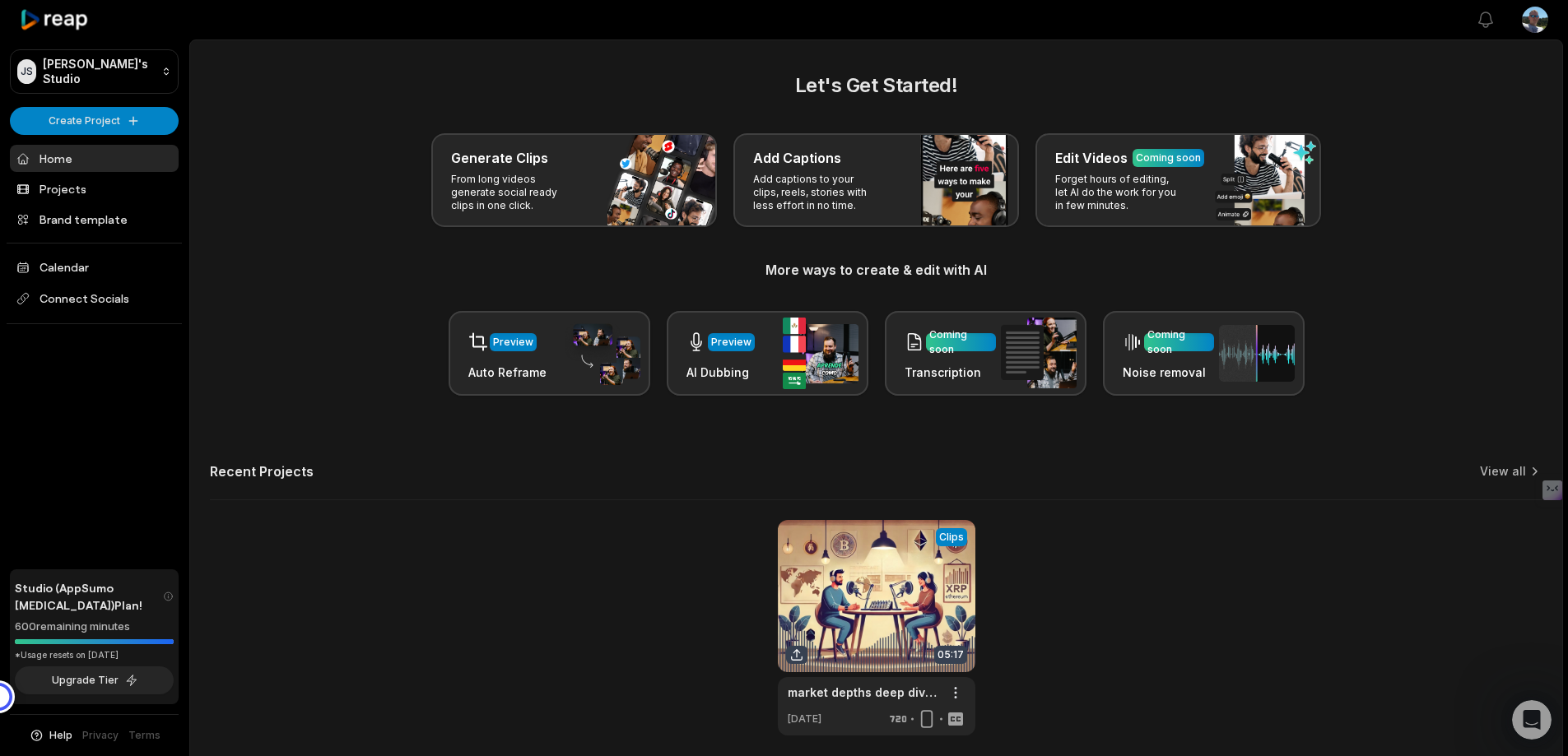
scroll to position [579, 0]
drag, startPoint x: 17, startPoint y: 627, endPoint x: 59, endPoint y: 636, distance: 43.0
click at [59, 649] on div "*Usage resets on [DATE]" at bounding box center [94, 654] width 159 height 12
click at [1432, 213] on div "Generate Clips From long videos generate social ready clips in one click. Add C…" at bounding box center [876, 180] width 1332 height 93
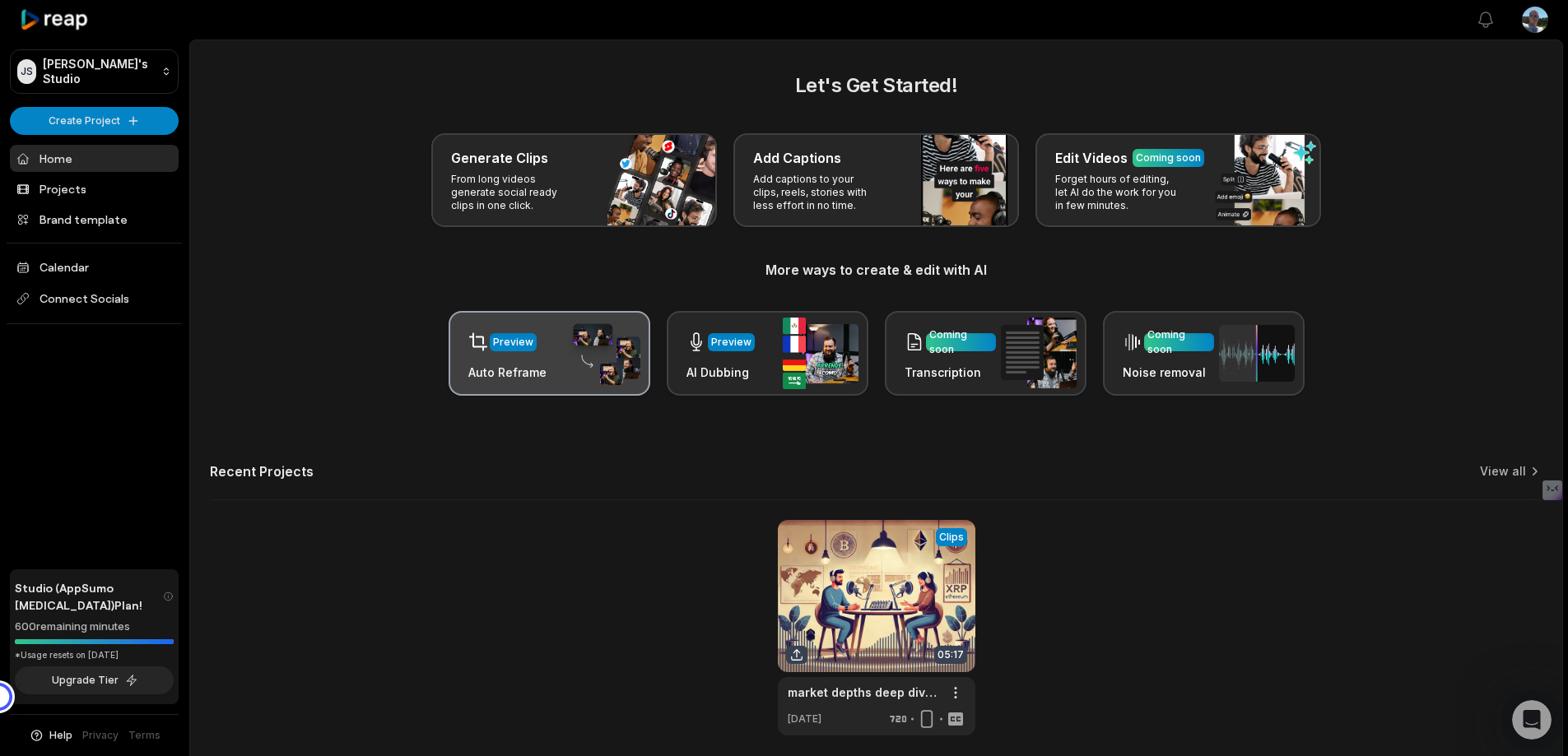
click at [553, 377] on div "Preview Auto Reframe" at bounding box center [549, 353] width 202 height 84
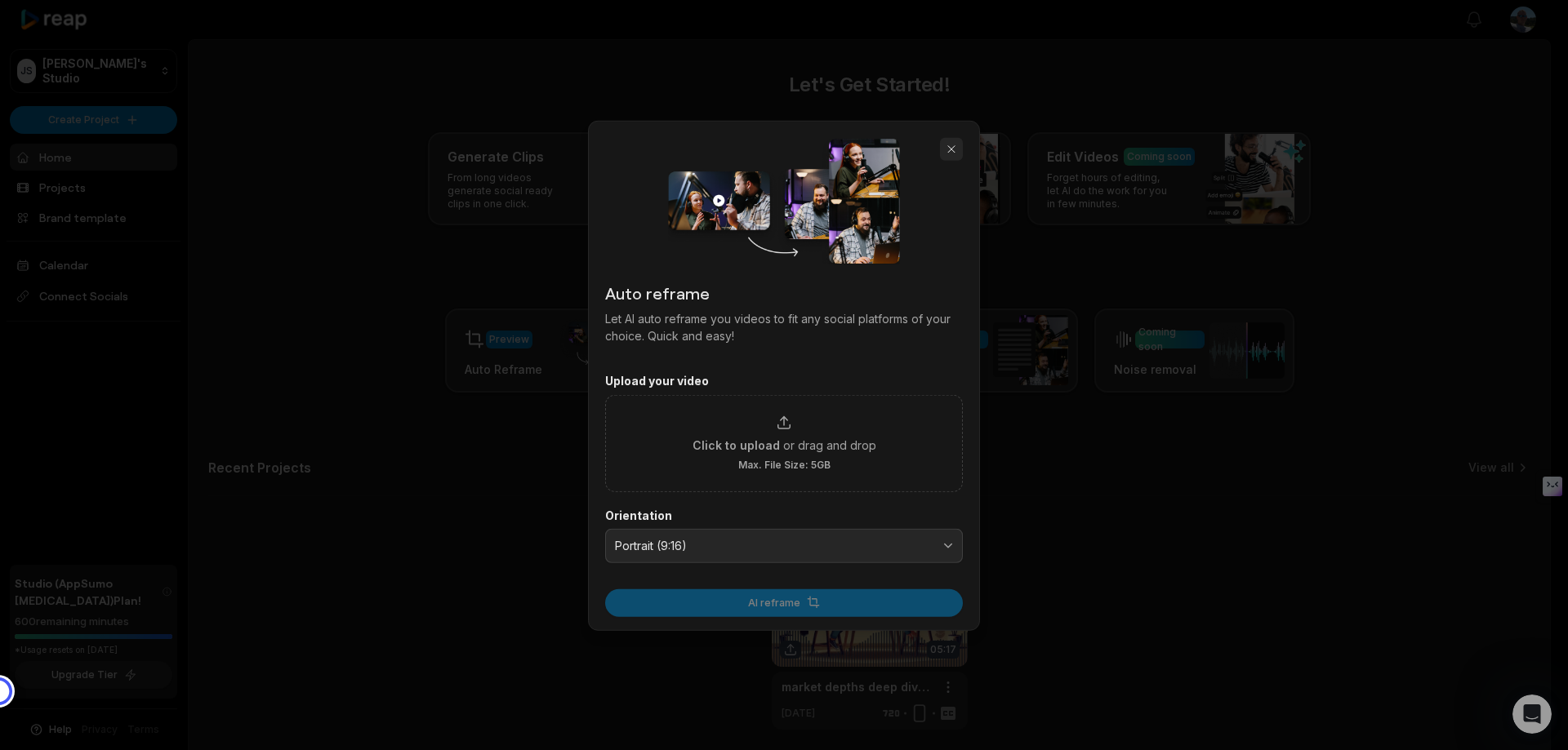
click at [951, 137] on button "button" at bounding box center [950, 148] width 23 height 23
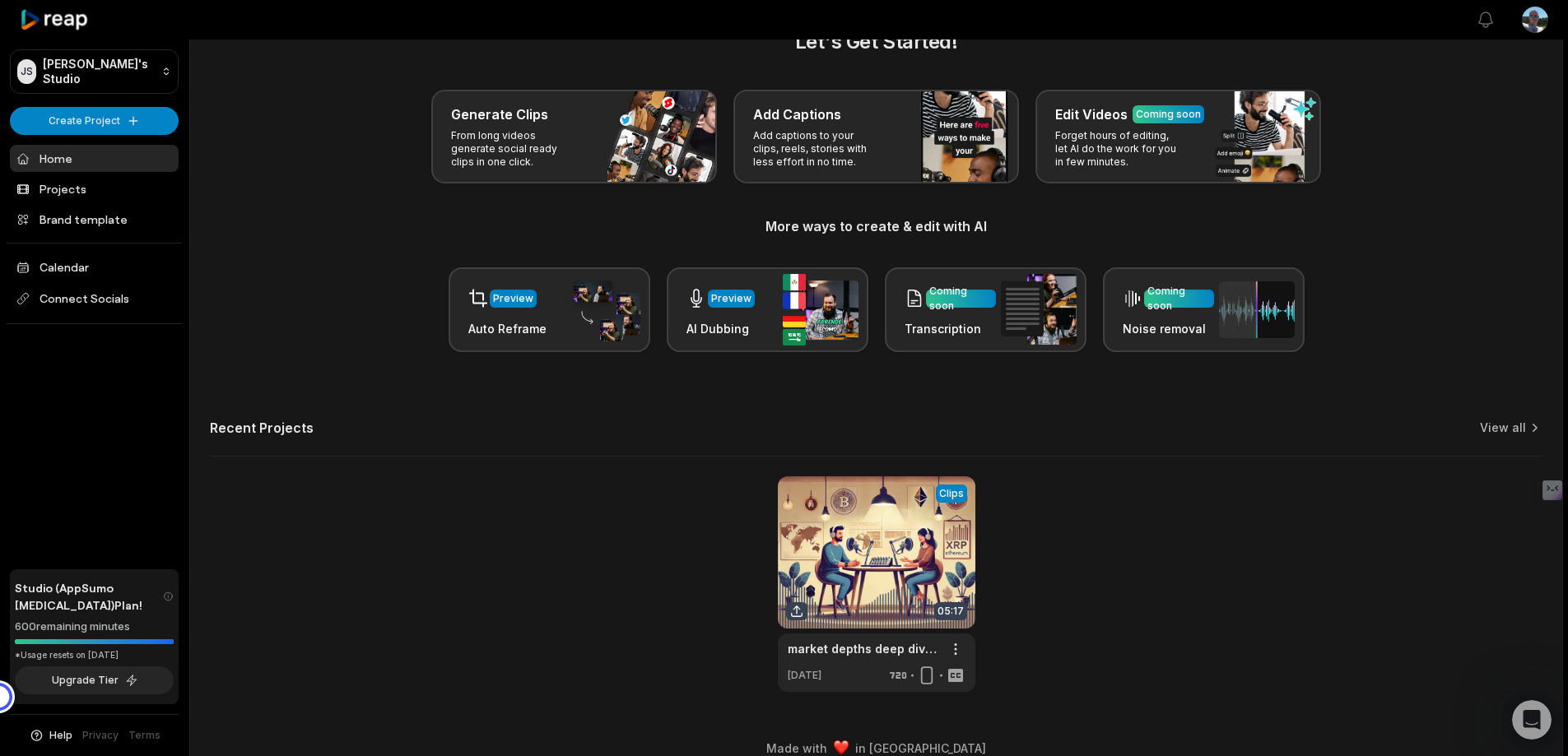
scroll to position [121, 0]
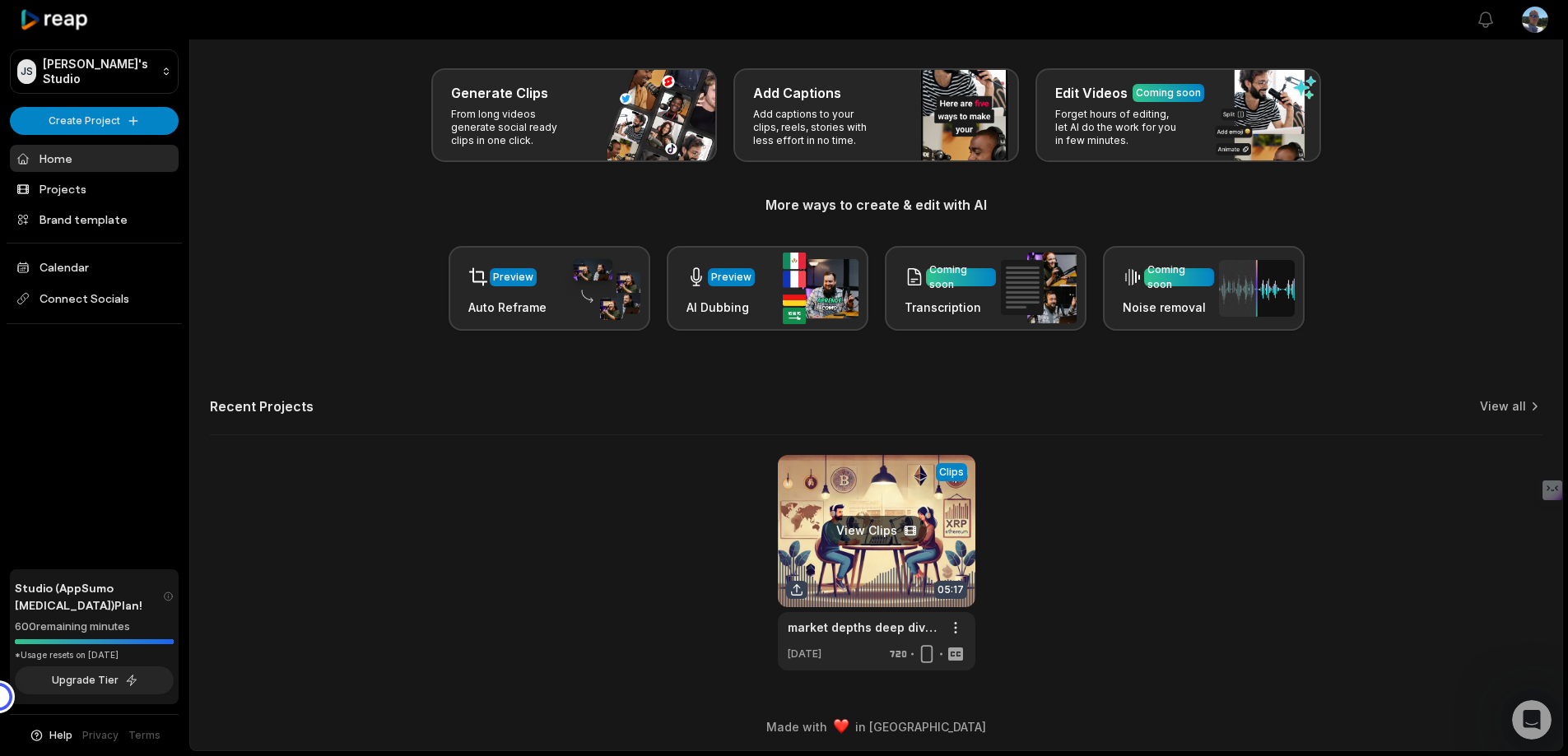
click at [861, 524] on link at bounding box center [876, 562] width 197 height 215
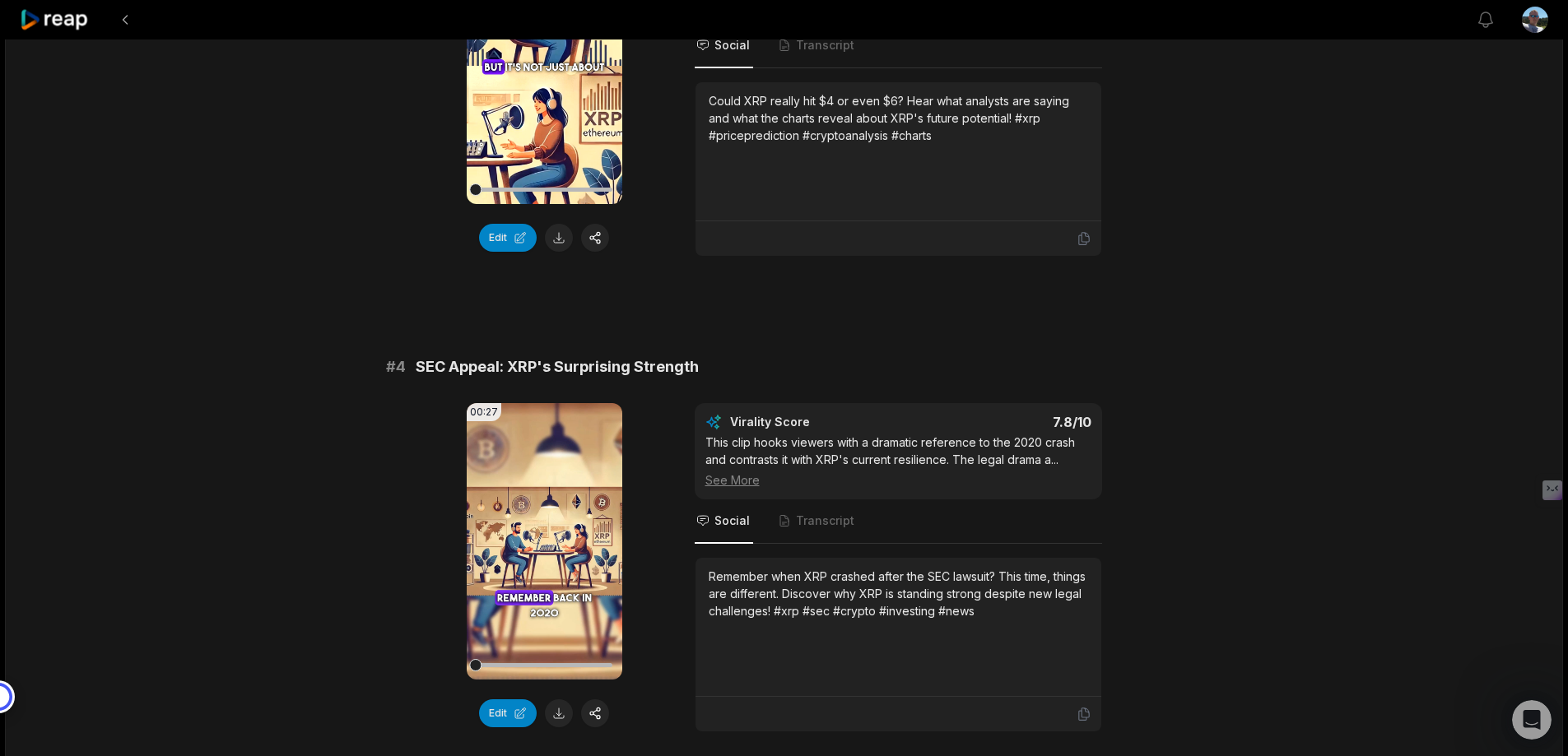
scroll to position [1316, 0]
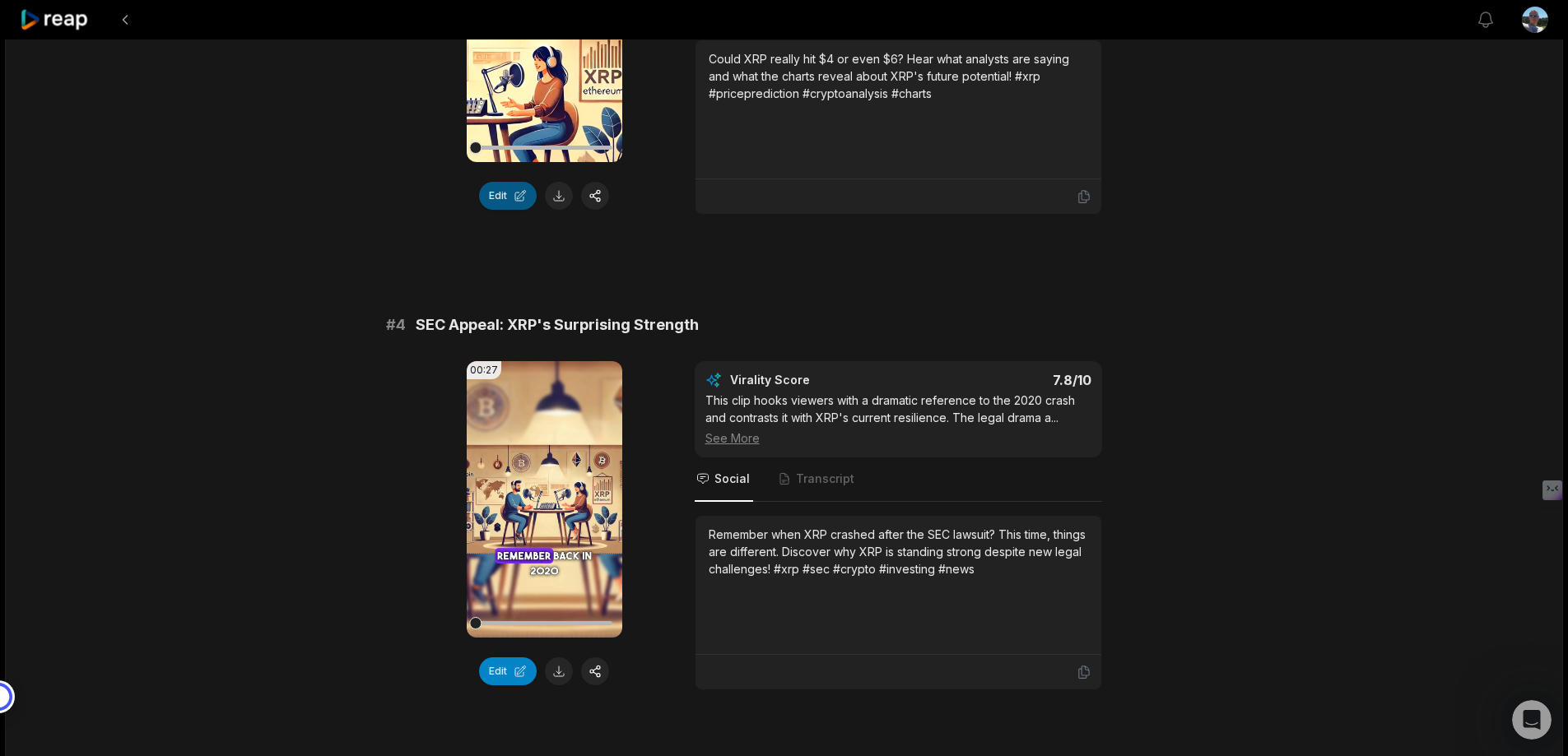
click at [494, 210] on button "Edit" at bounding box center [507, 195] width 58 height 28
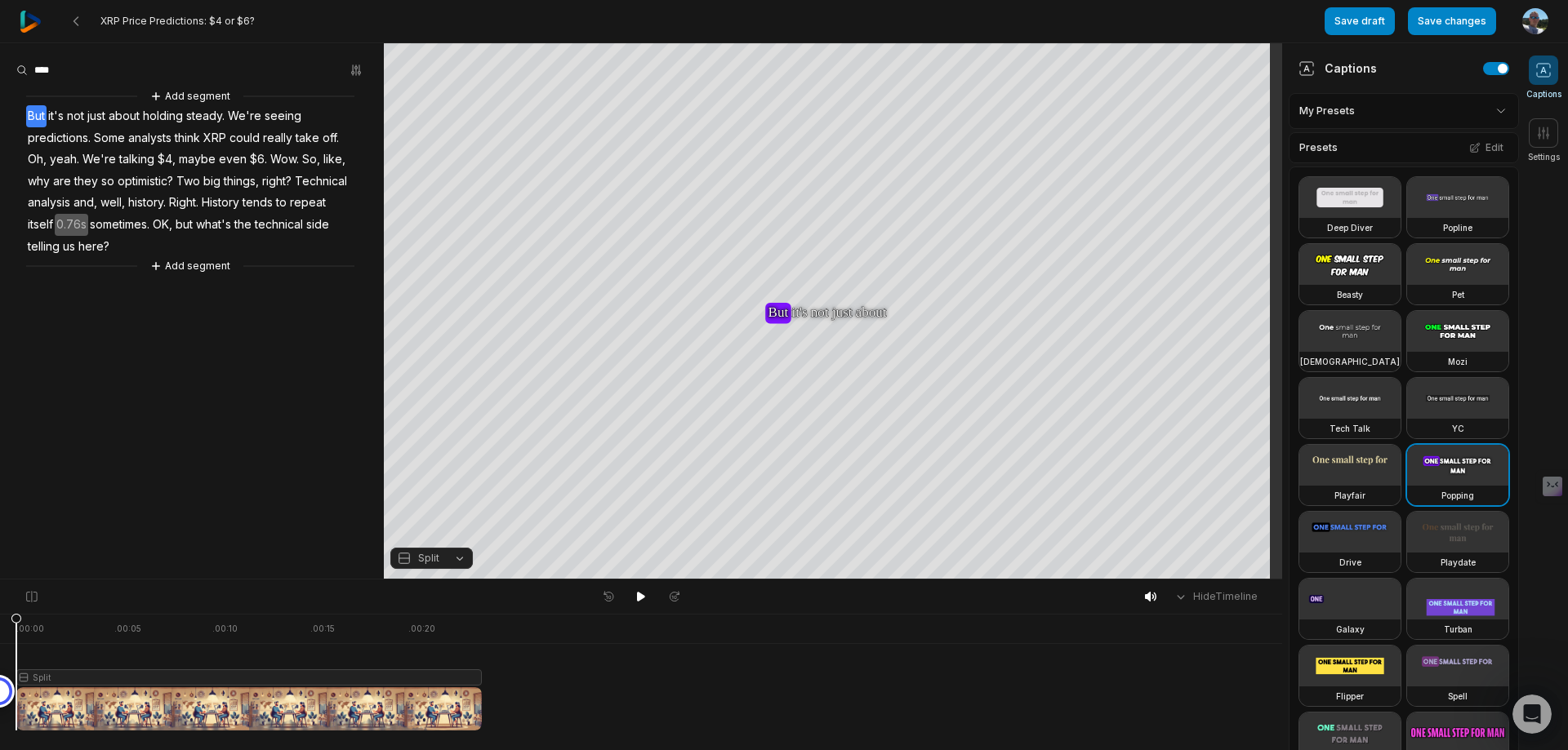
click at [460, 560] on button "Split" at bounding box center [431, 557] width 83 height 21
